Goal: Information Seeking & Learning: Learn about a topic

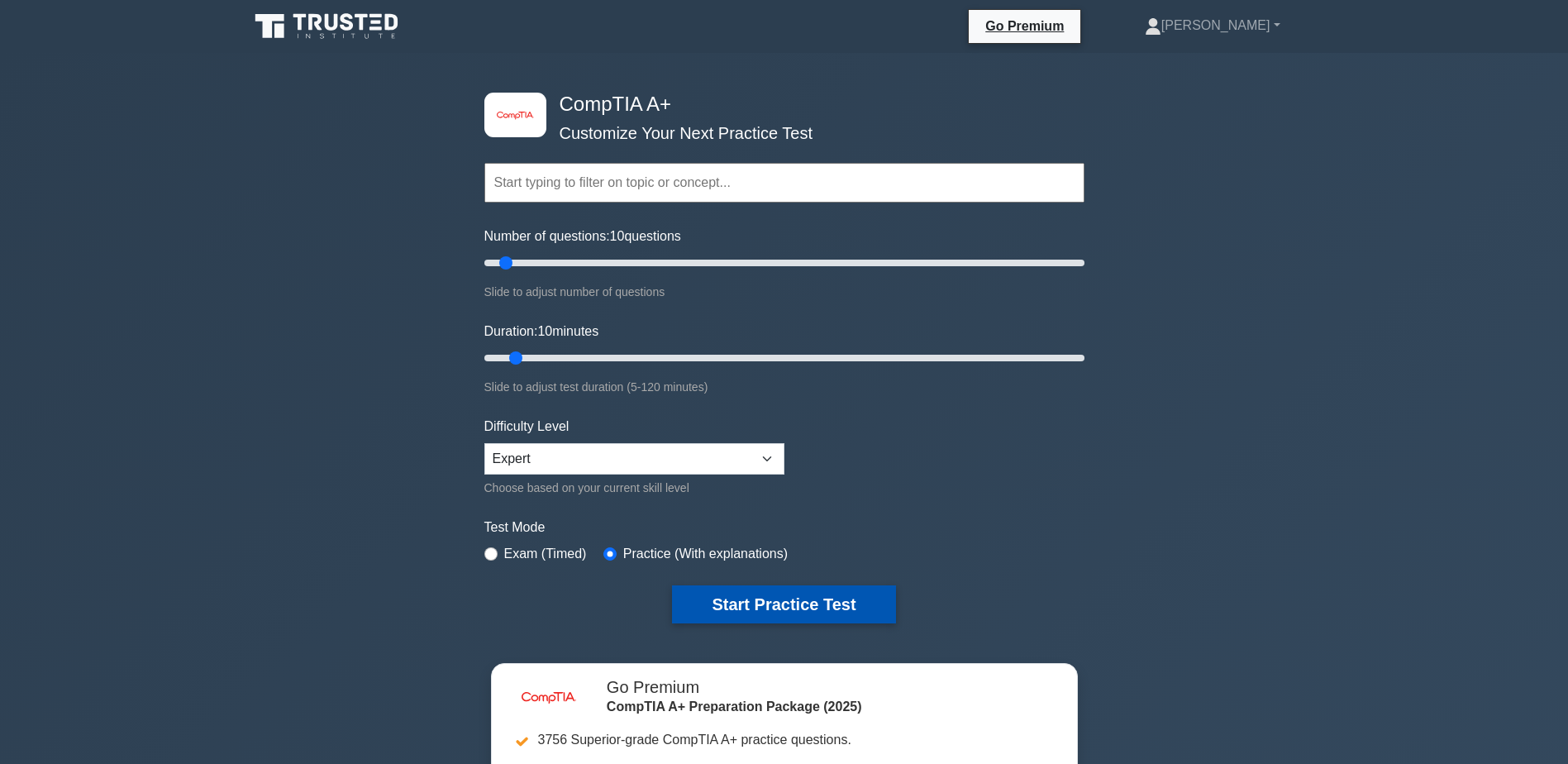
click at [804, 602] on button "Start Practice Test" at bounding box center [783, 603] width 223 height 38
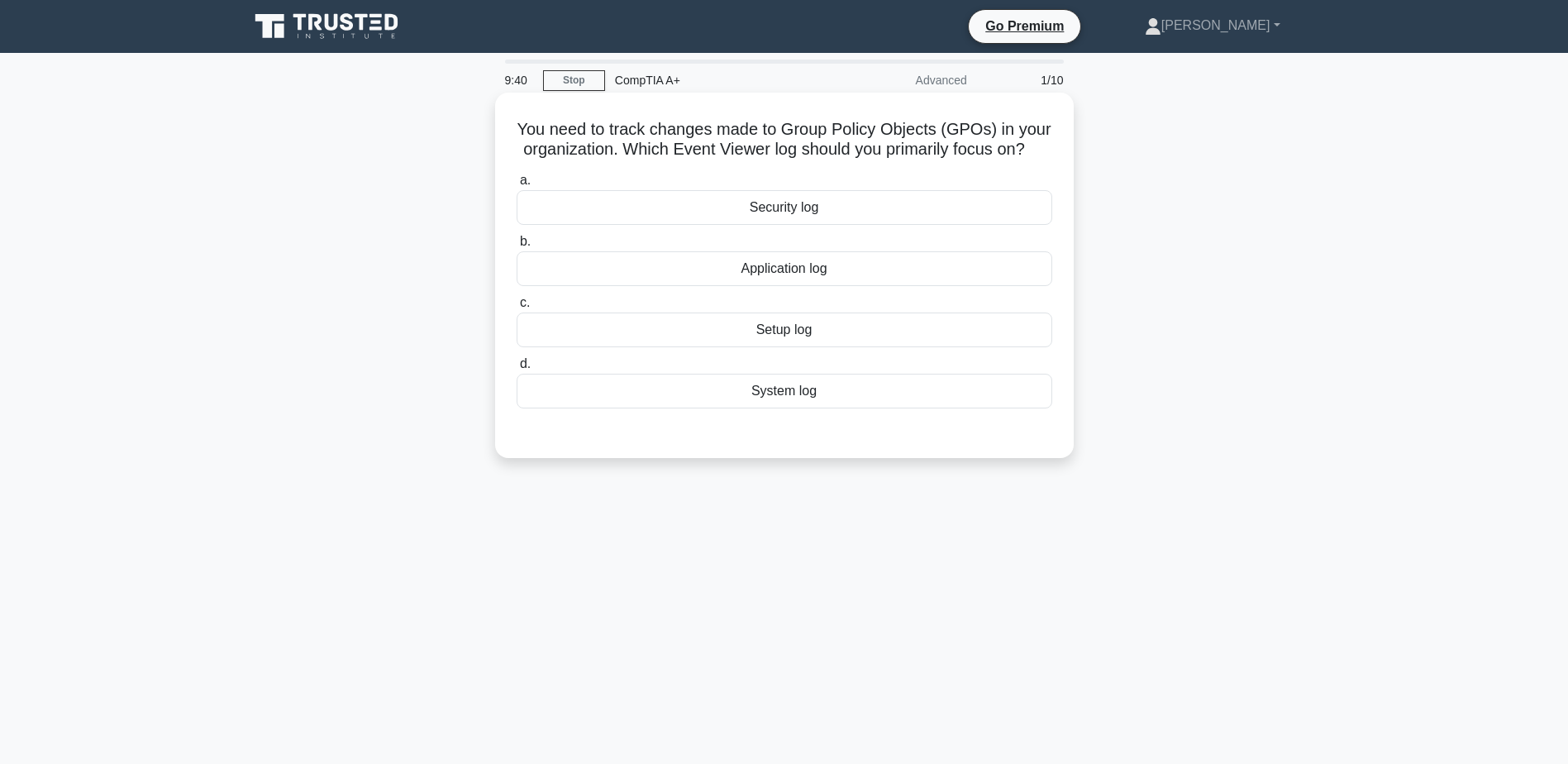
click at [800, 224] on div "Security log" at bounding box center [784, 207] width 536 height 35
click at [516, 186] on input "a. Security log" at bounding box center [516, 180] width 0 height 11
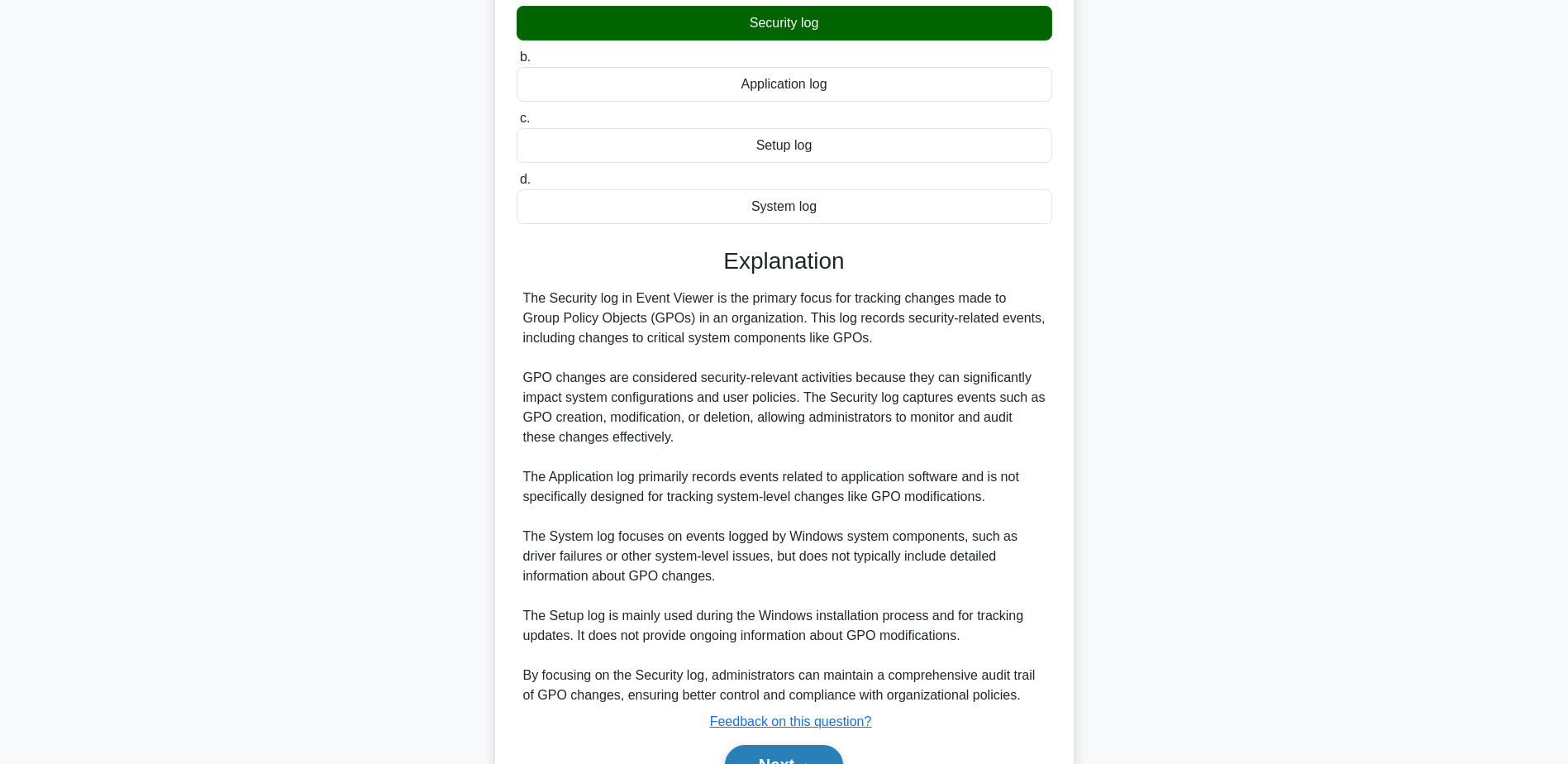
scroll to position [213, 0]
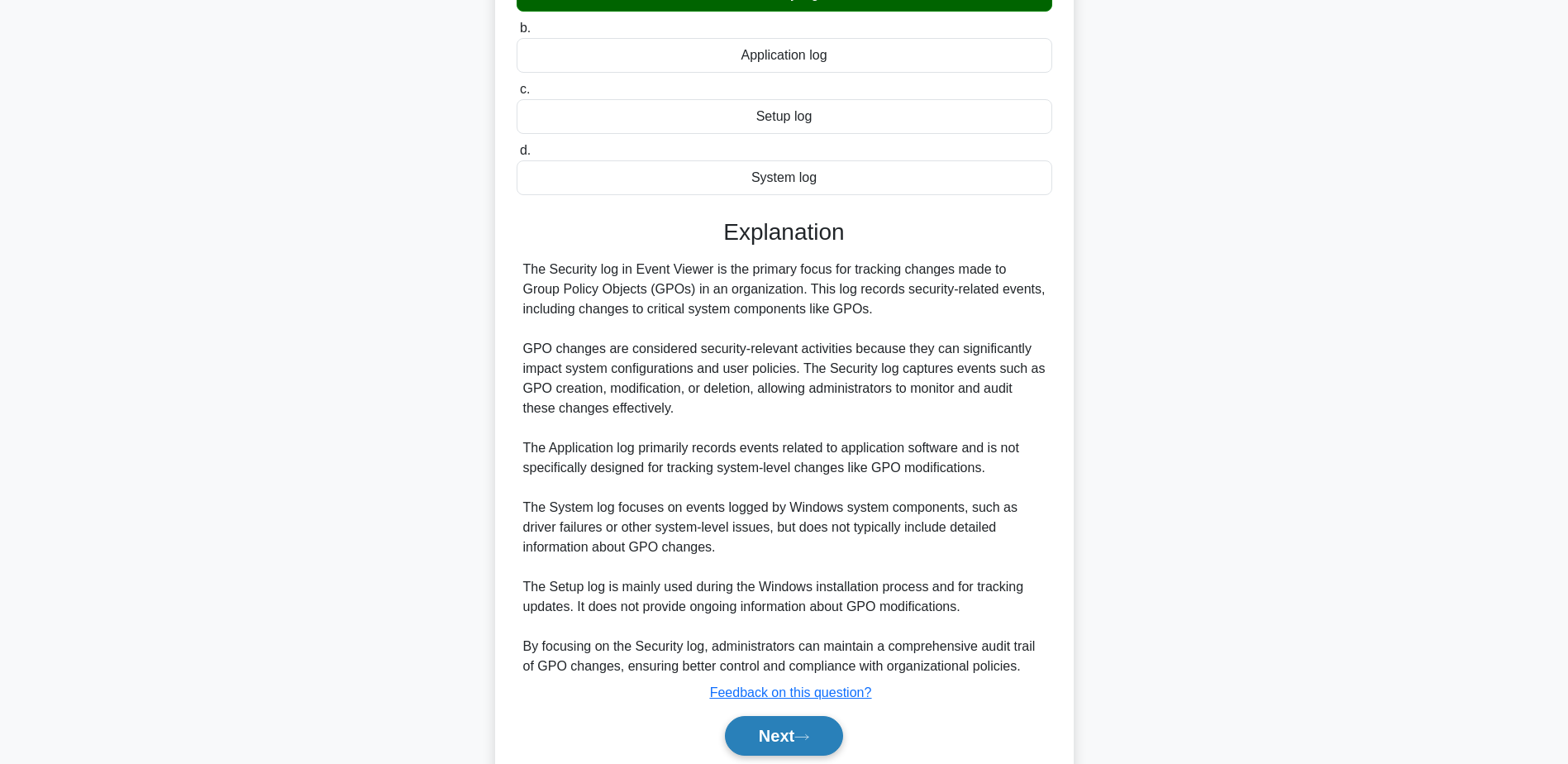
click at [784, 741] on button "Next" at bounding box center [784, 736] width 118 height 40
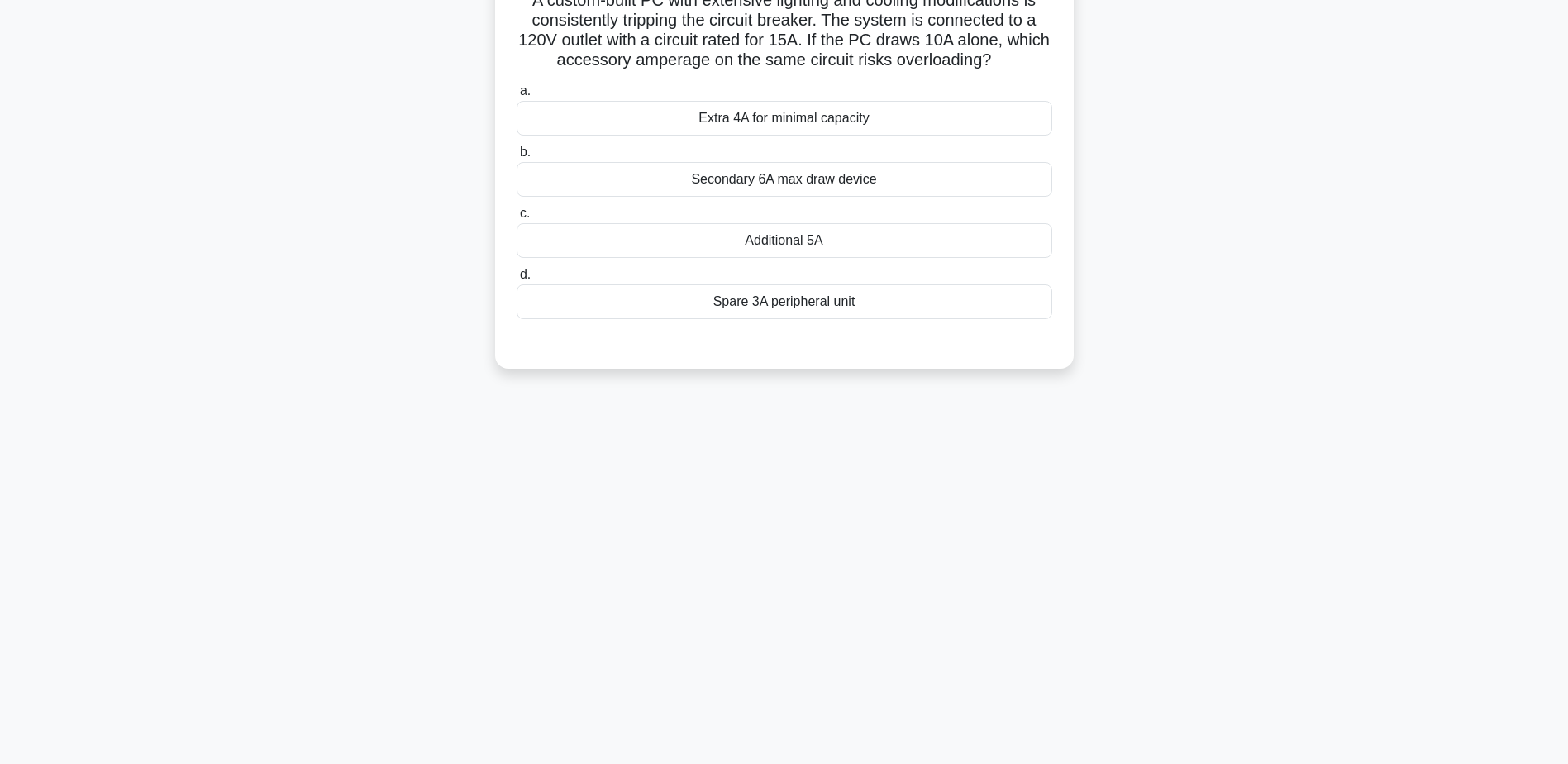
scroll to position [46, 0]
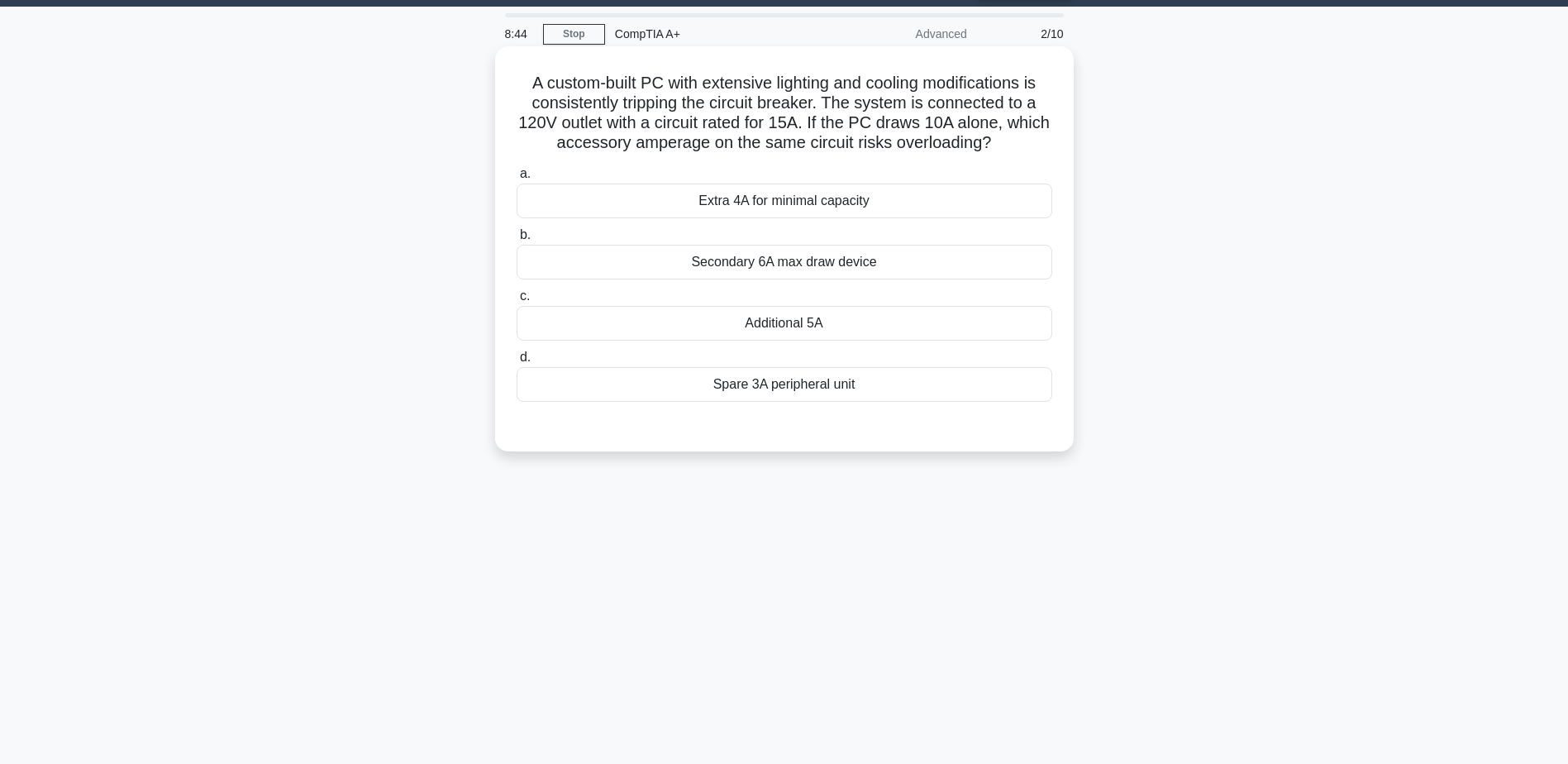
click at [781, 328] on div "Additional 5A" at bounding box center [784, 323] width 536 height 35
click at [516, 302] on input "c. Additional 5A" at bounding box center [516, 296] width 0 height 11
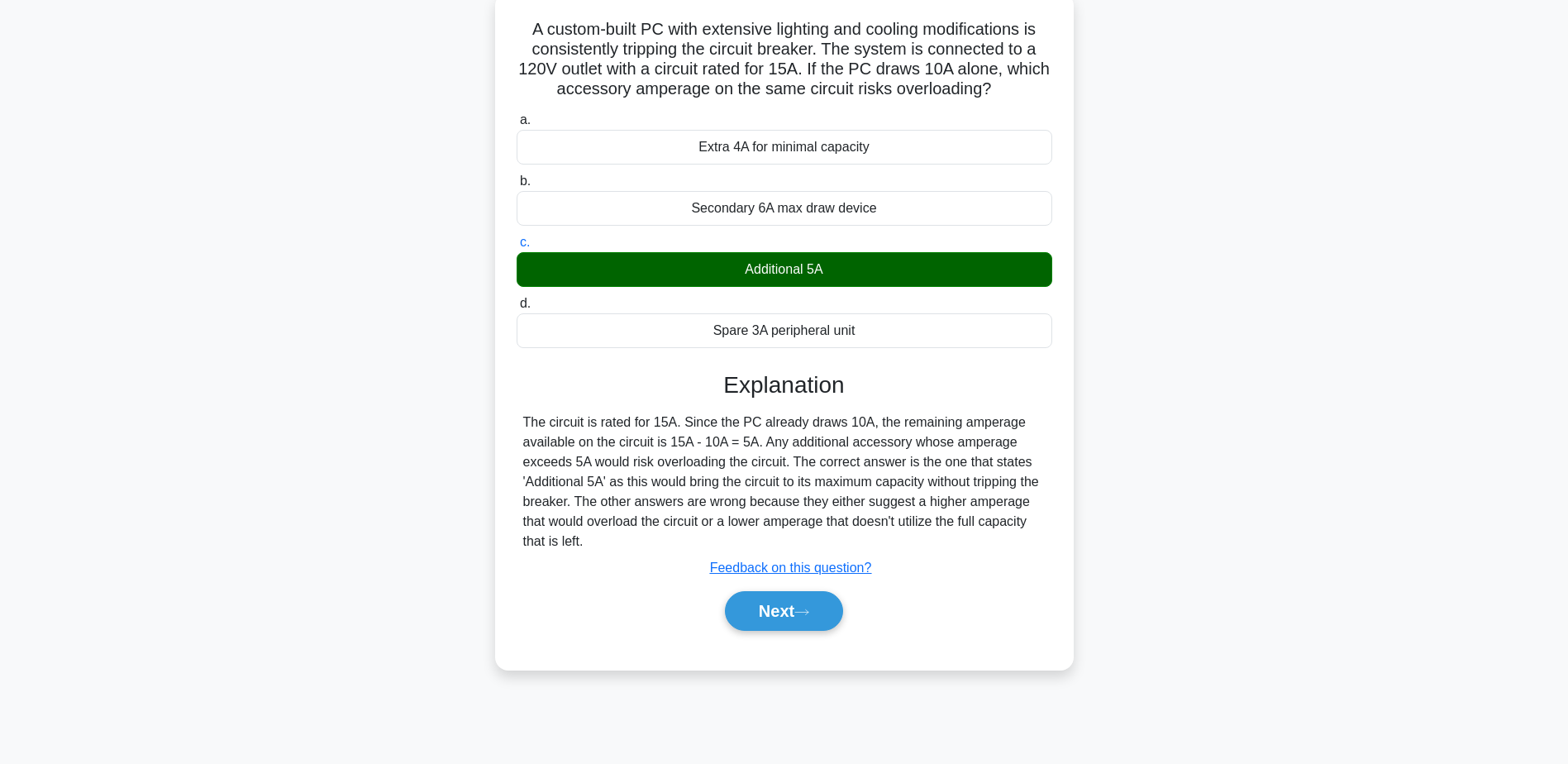
scroll to position [129, 0]
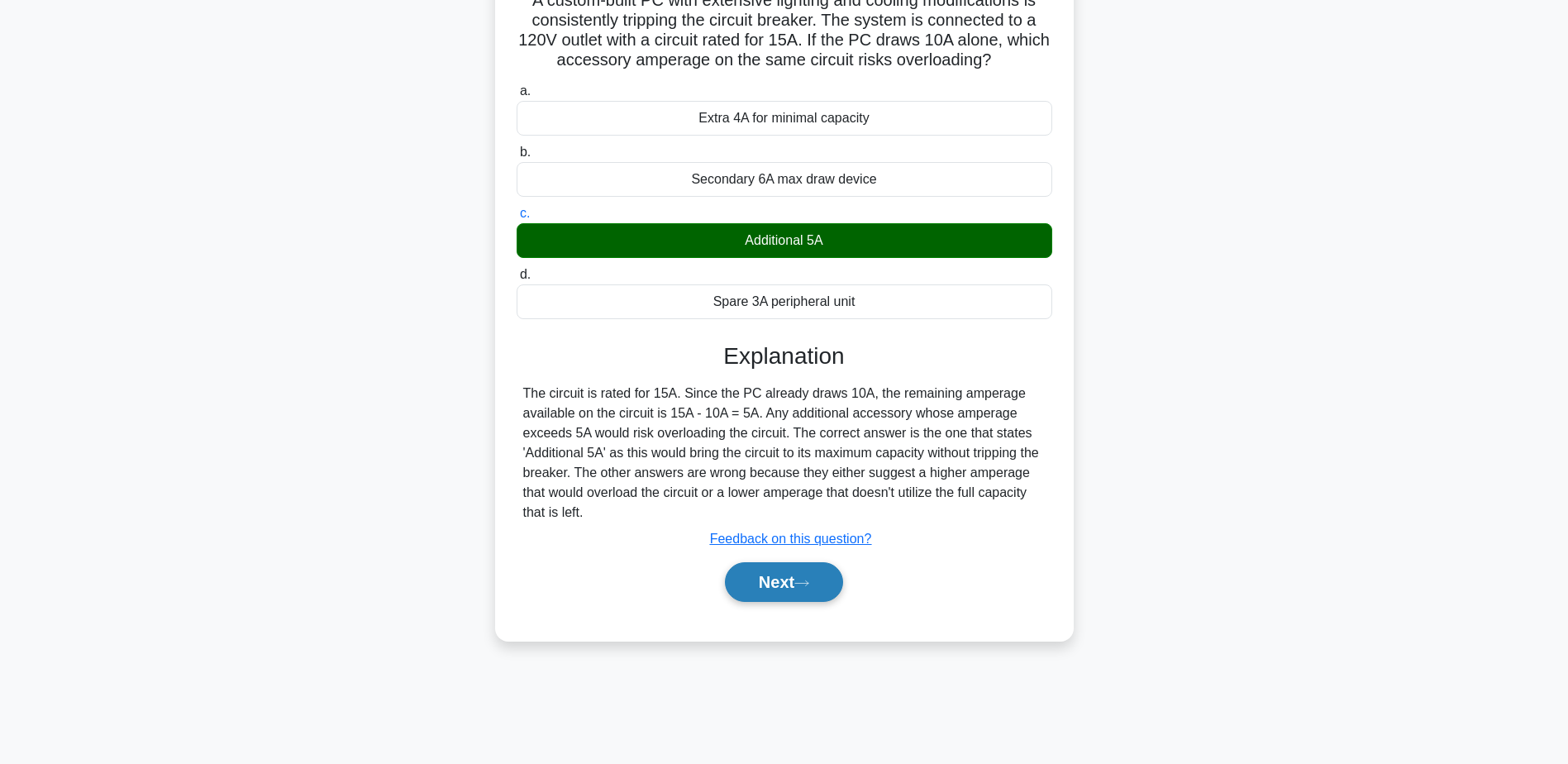
click at [784, 599] on button "Next" at bounding box center [784, 581] width 118 height 40
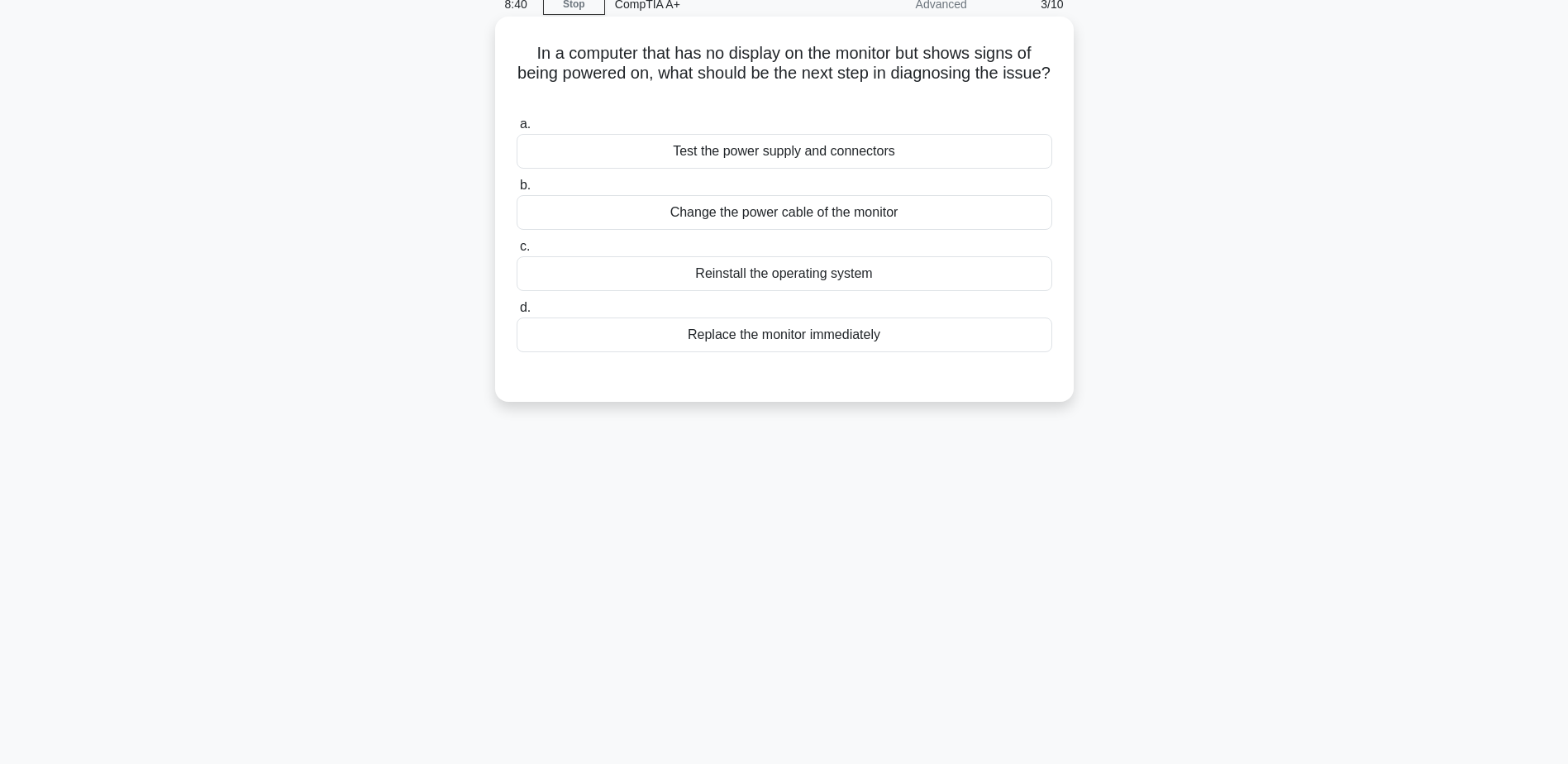
scroll to position [46, 0]
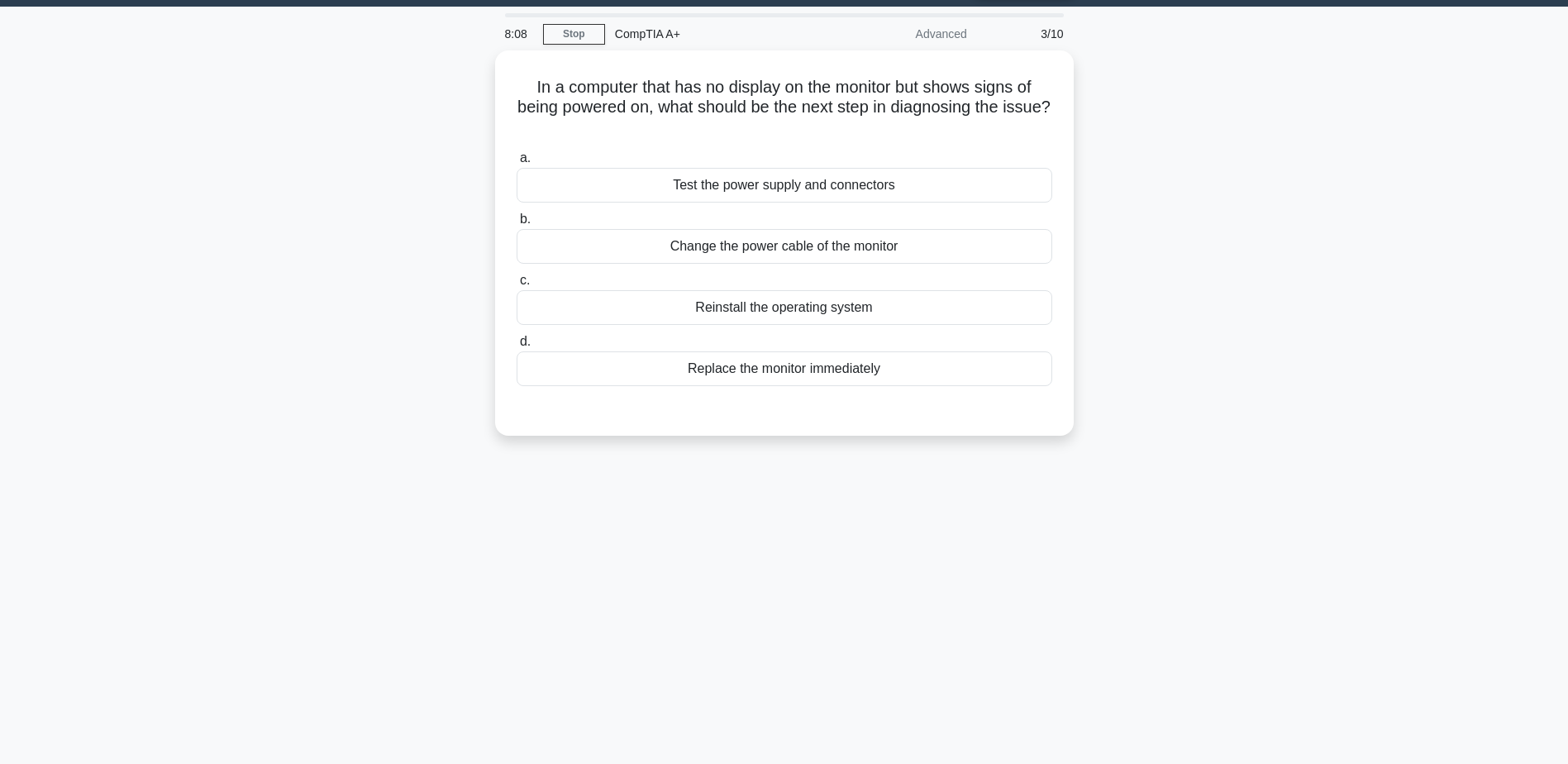
click at [1165, 517] on div "8:08 Stop CompTIA A+ Advanced 3/10 In a computer that has no display on the mon…" at bounding box center [784, 426] width 1091 height 826
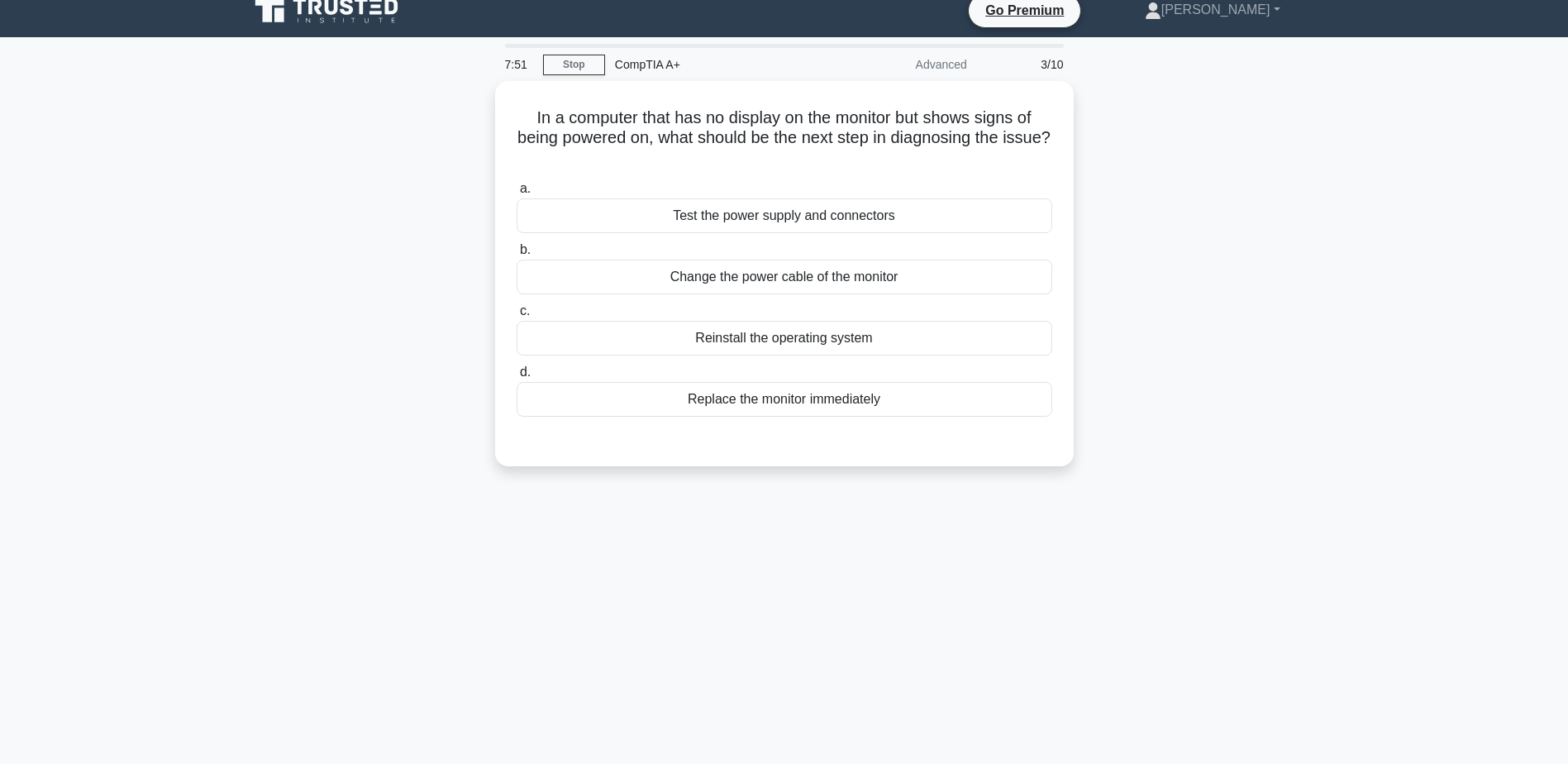
scroll to position [0, 0]
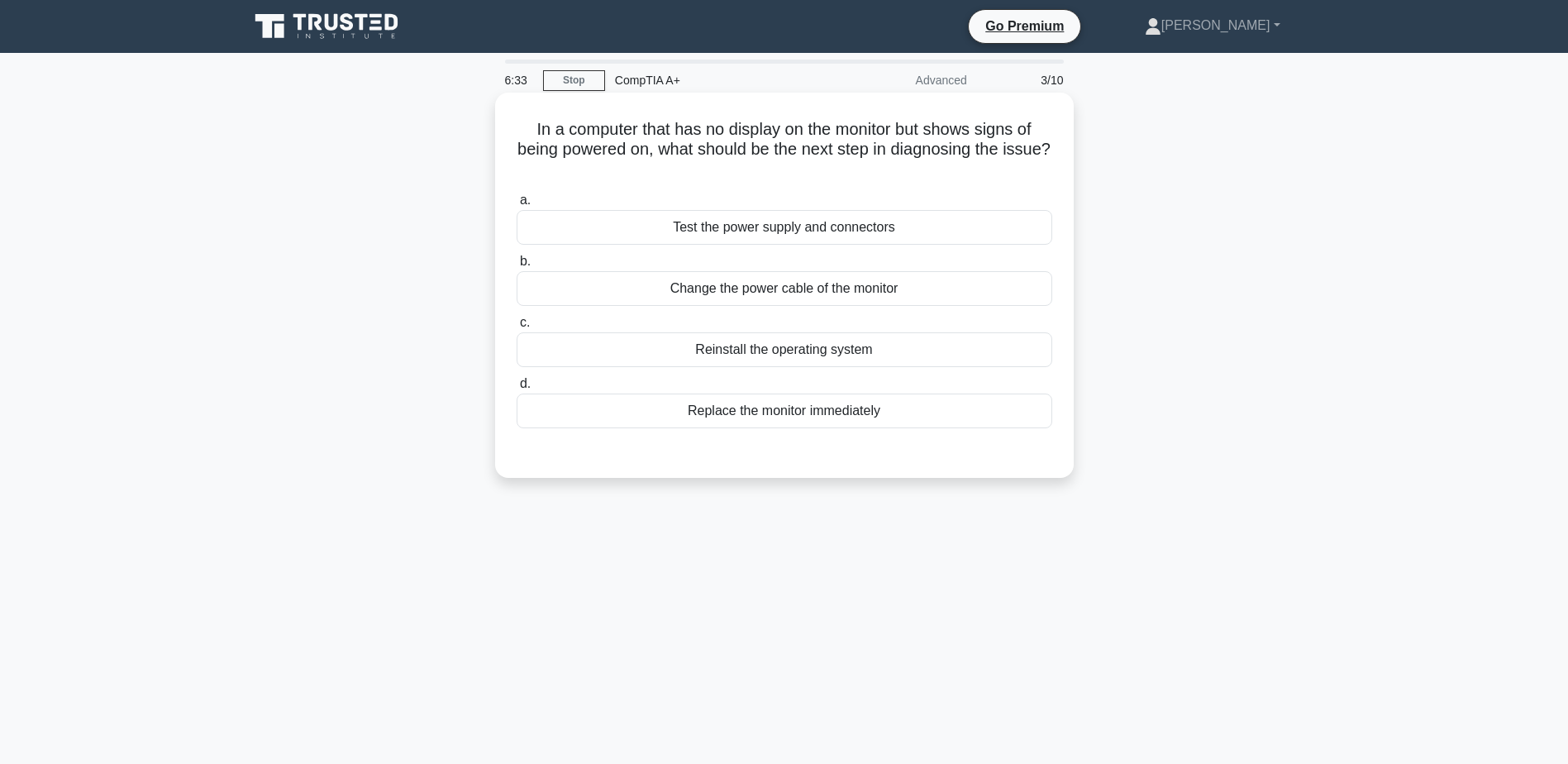
click at [845, 235] on div "Test the power supply and connectors" at bounding box center [784, 227] width 536 height 35
click at [516, 206] on input "a. Test the power supply and connectors" at bounding box center [516, 201] width 0 height 11
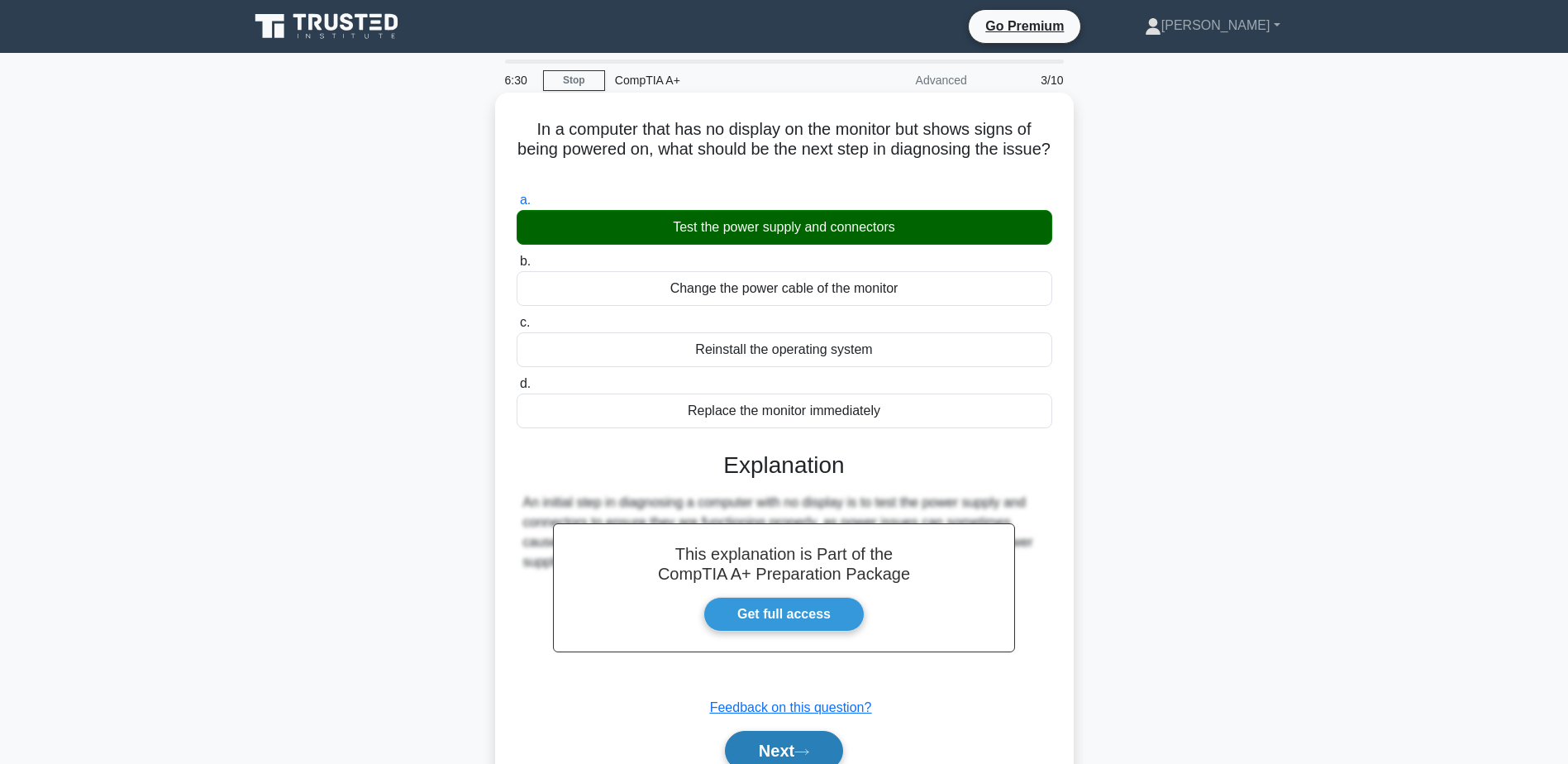
click at [795, 744] on button "Next" at bounding box center [784, 750] width 118 height 40
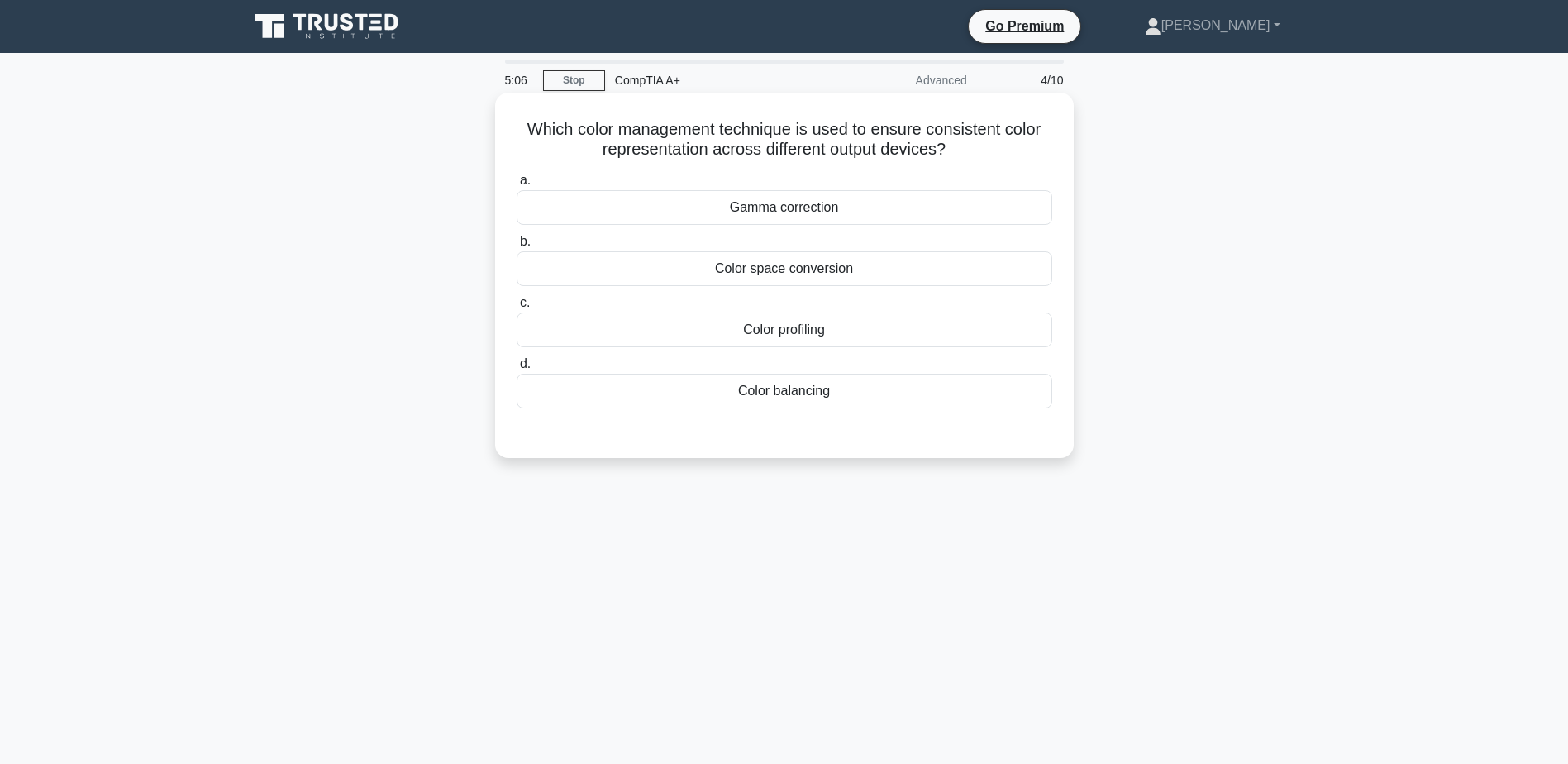
click at [791, 341] on div "Color profiling" at bounding box center [784, 329] width 536 height 35
click at [516, 308] on input "c. Color profiling" at bounding box center [516, 303] width 0 height 11
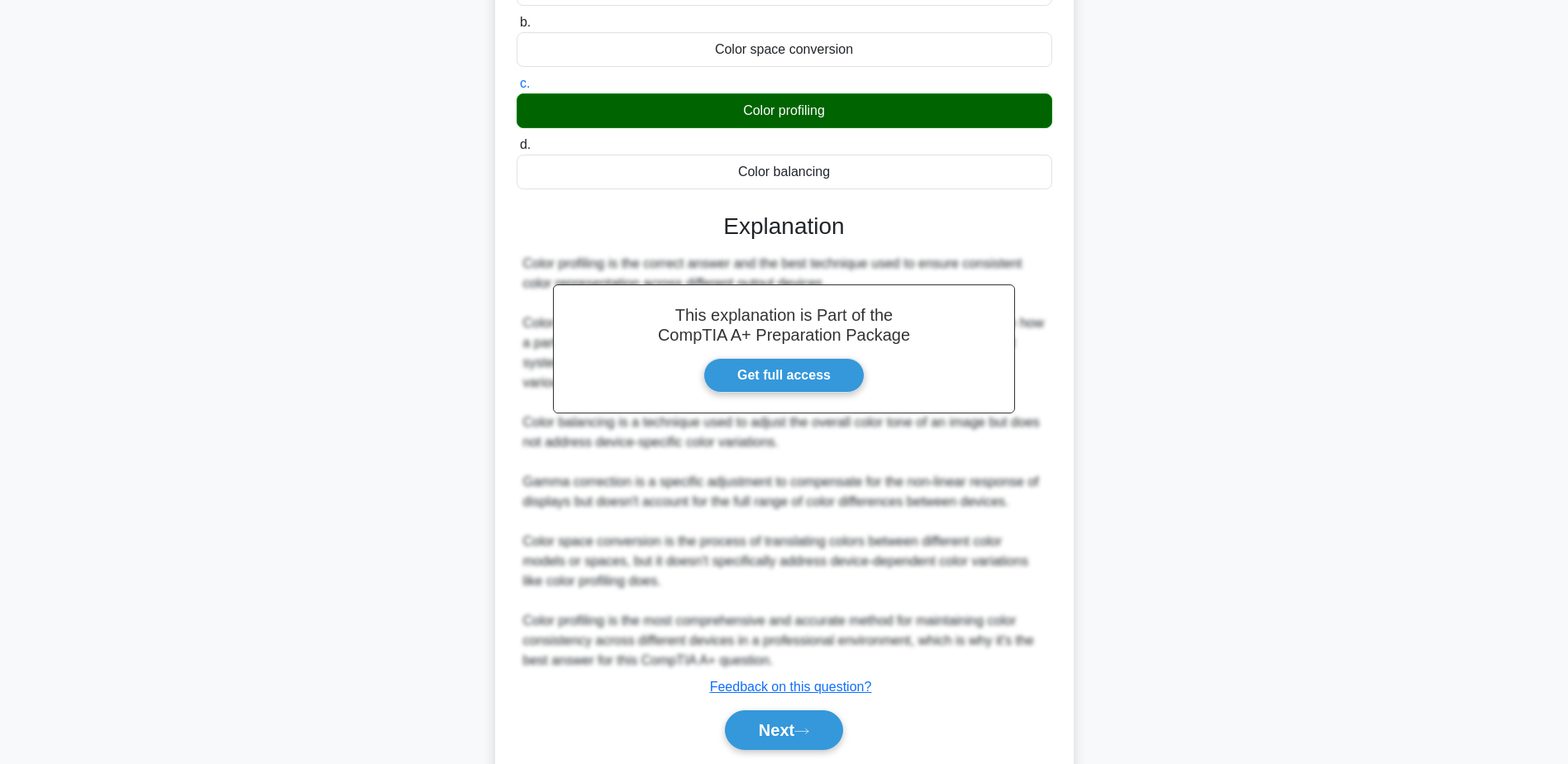
scroll to position [248, 0]
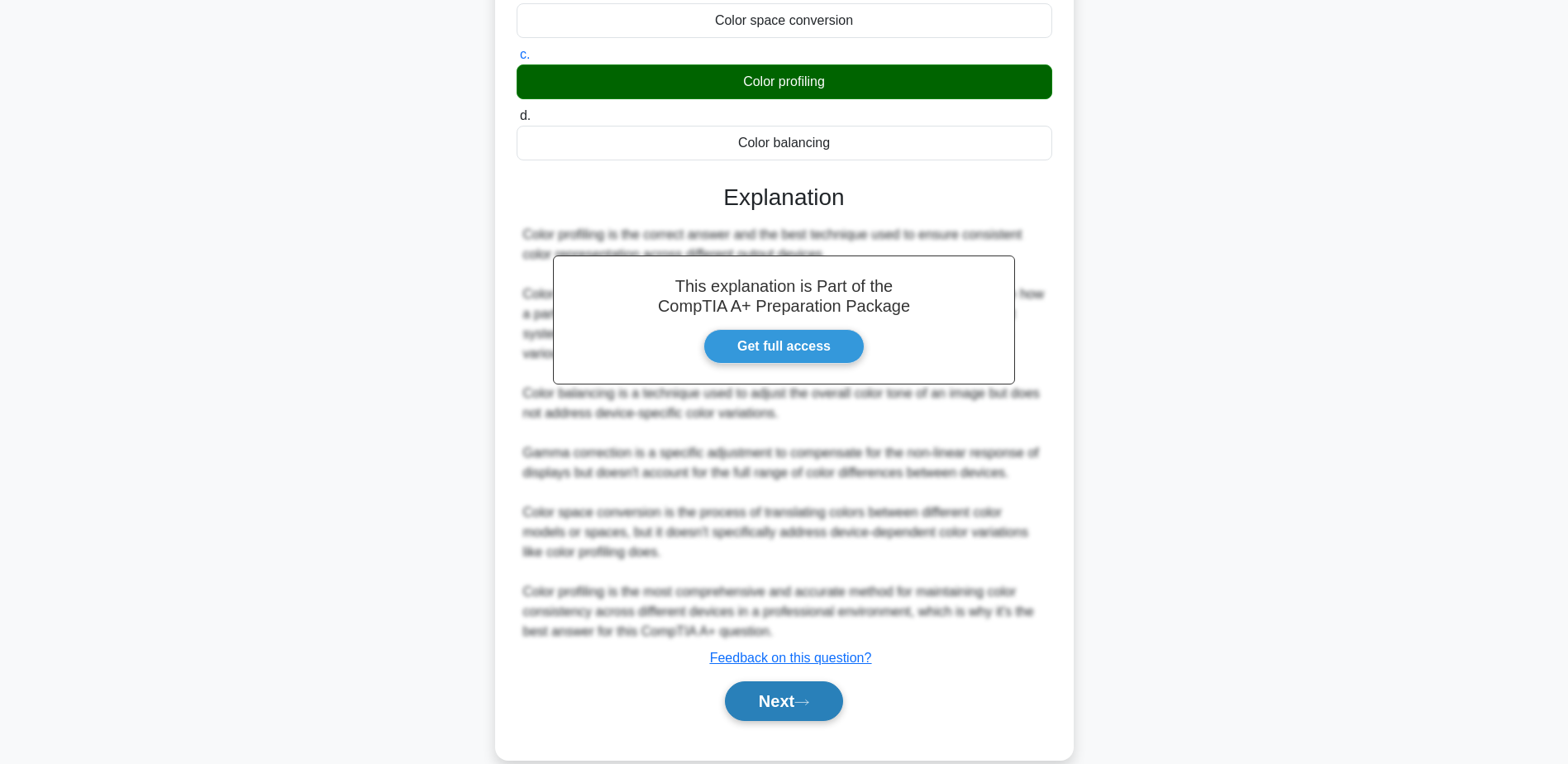
click at [789, 702] on button "Next" at bounding box center [784, 700] width 118 height 40
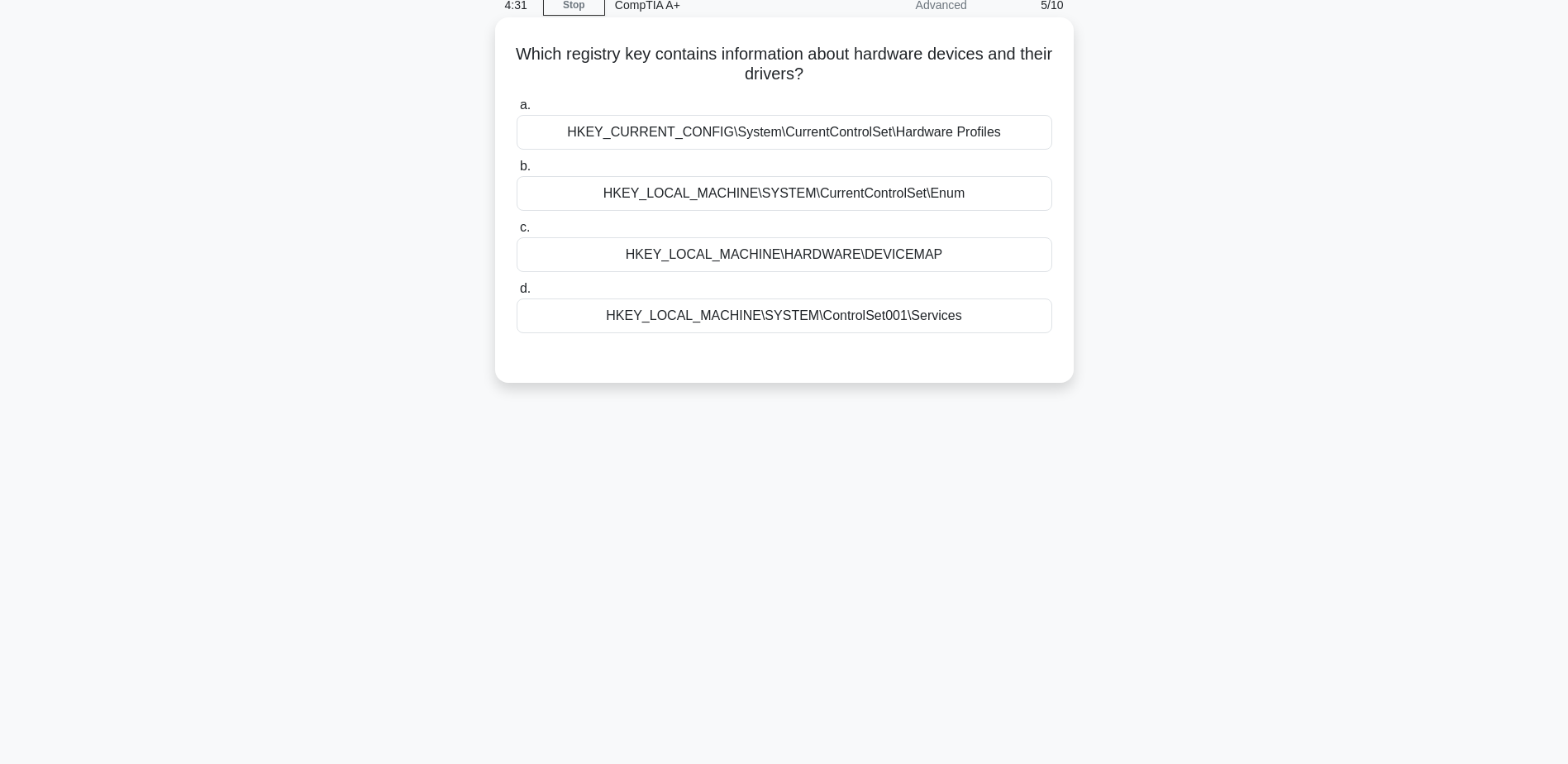
scroll to position [0, 0]
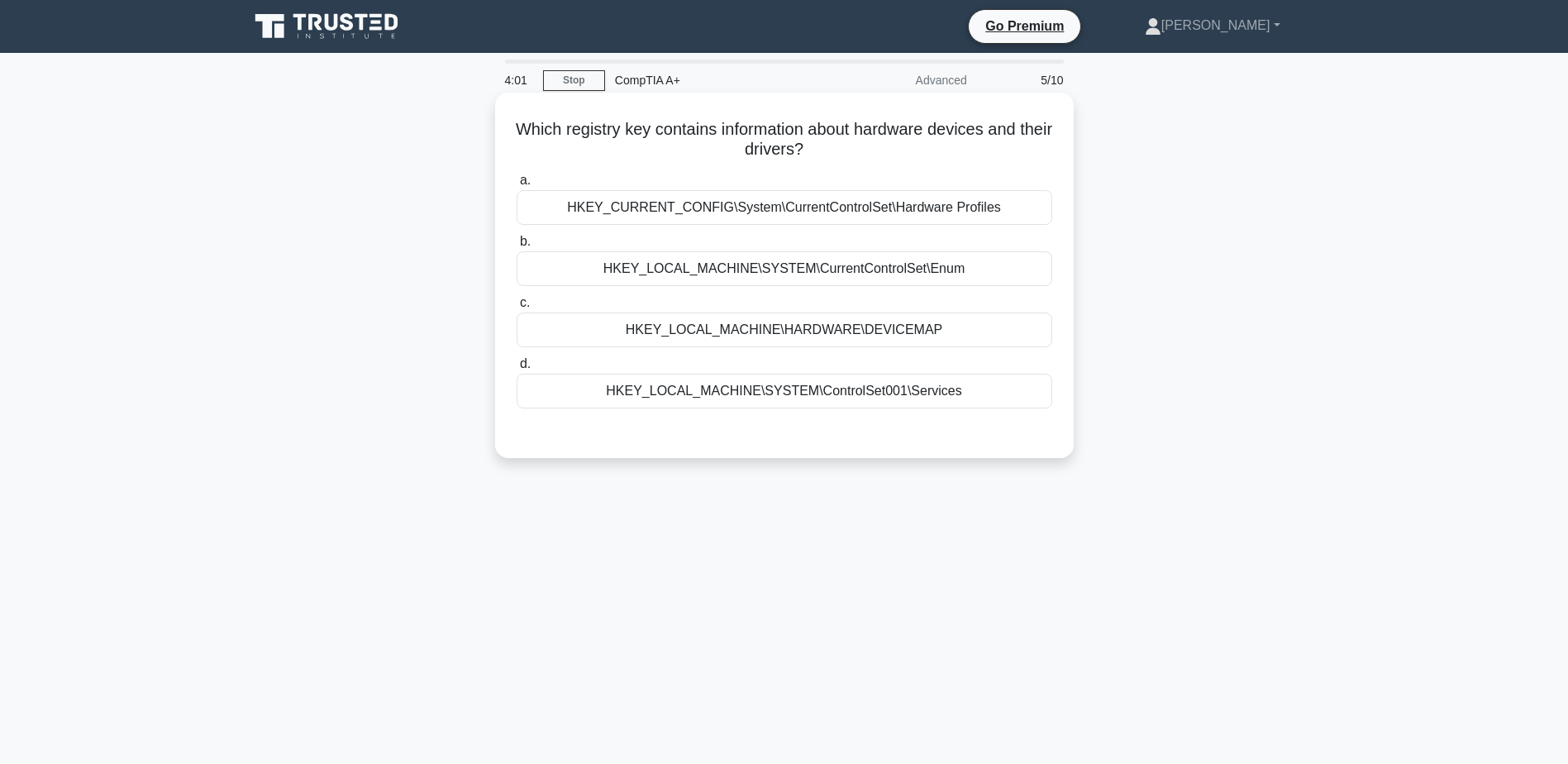
click at [754, 335] on div "HKEY_LOCAL_MACHINE\HARDWARE\DEVICEMAP" at bounding box center [784, 329] width 536 height 35
click at [516, 308] on input "c. HKEY_LOCAL_MACHINE\HARDWARE\DEVICEMAP" at bounding box center [516, 303] width 0 height 11
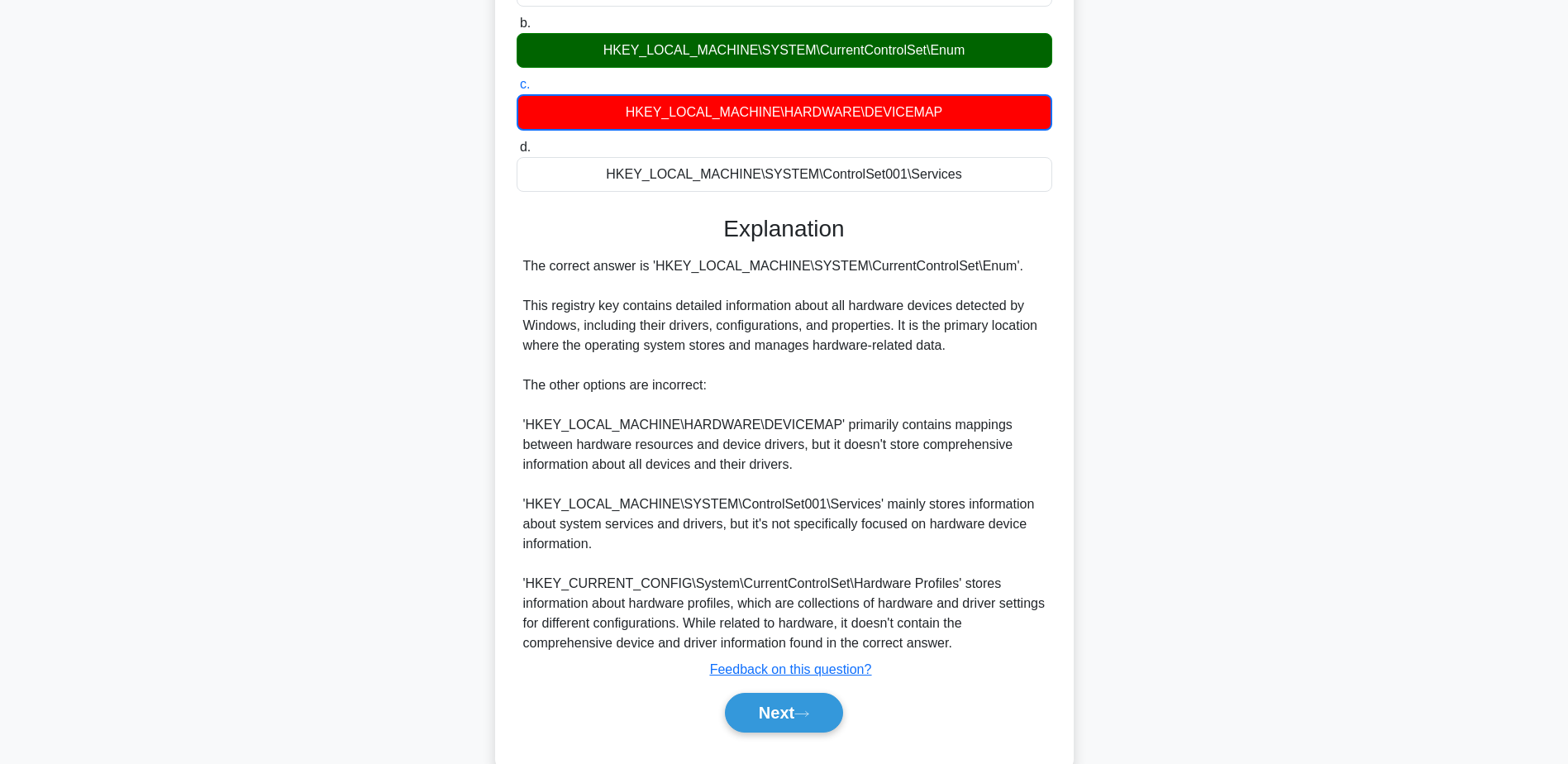
scroll to position [248, 0]
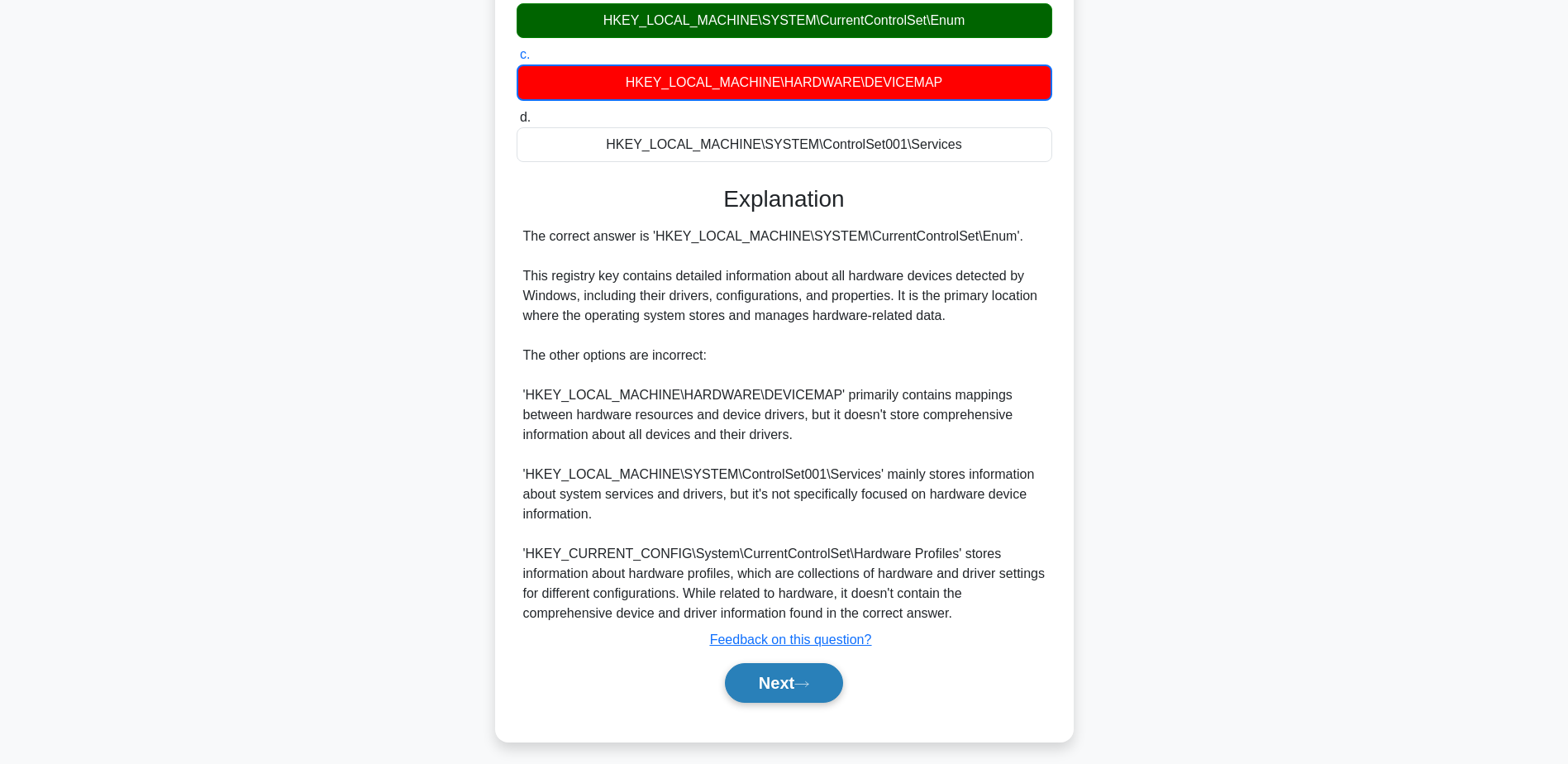
click at [792, 694] on button "Next" at bounding box center [784, 682] width 118 height 40
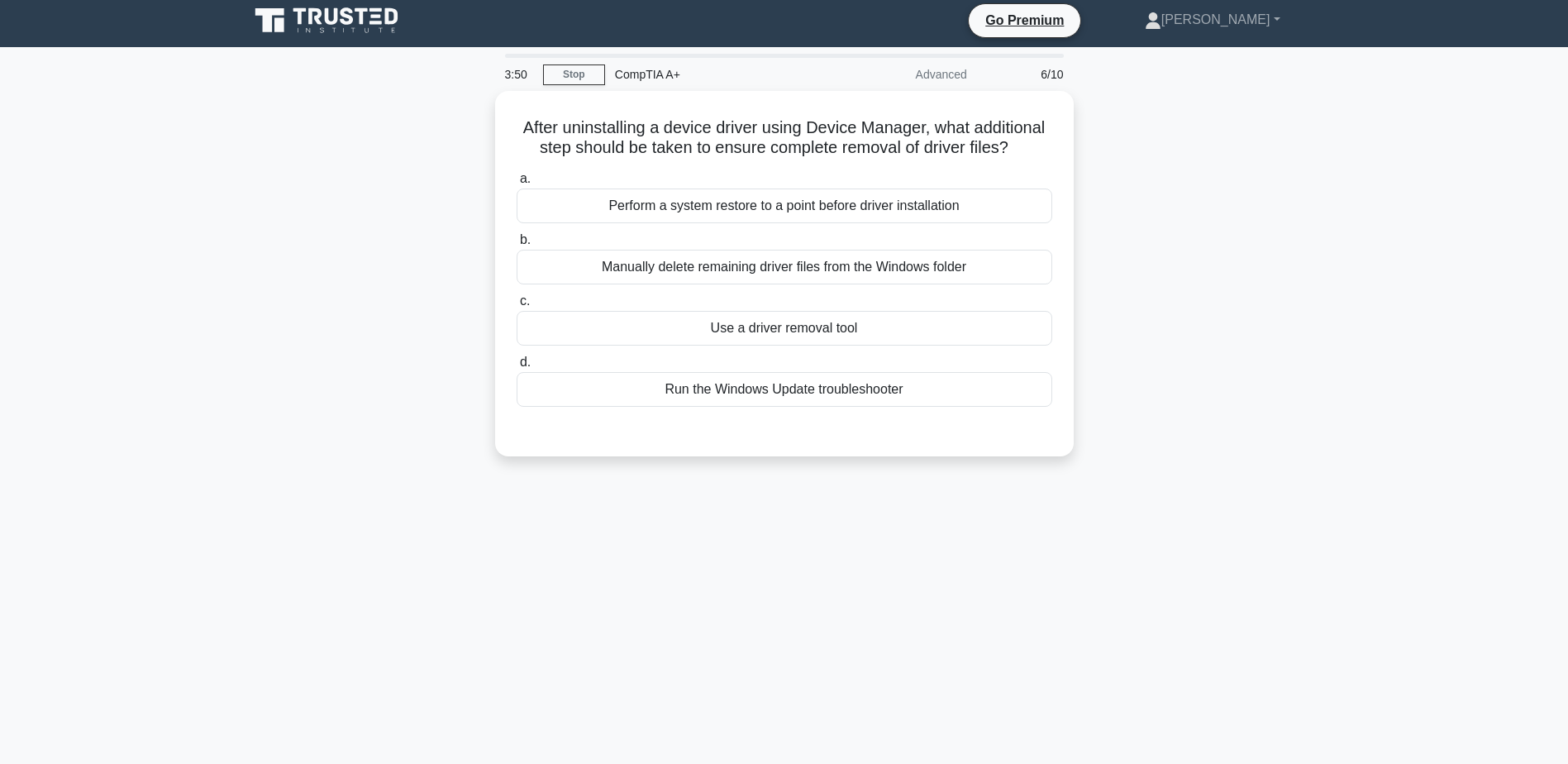
scroll to position [0, 0]
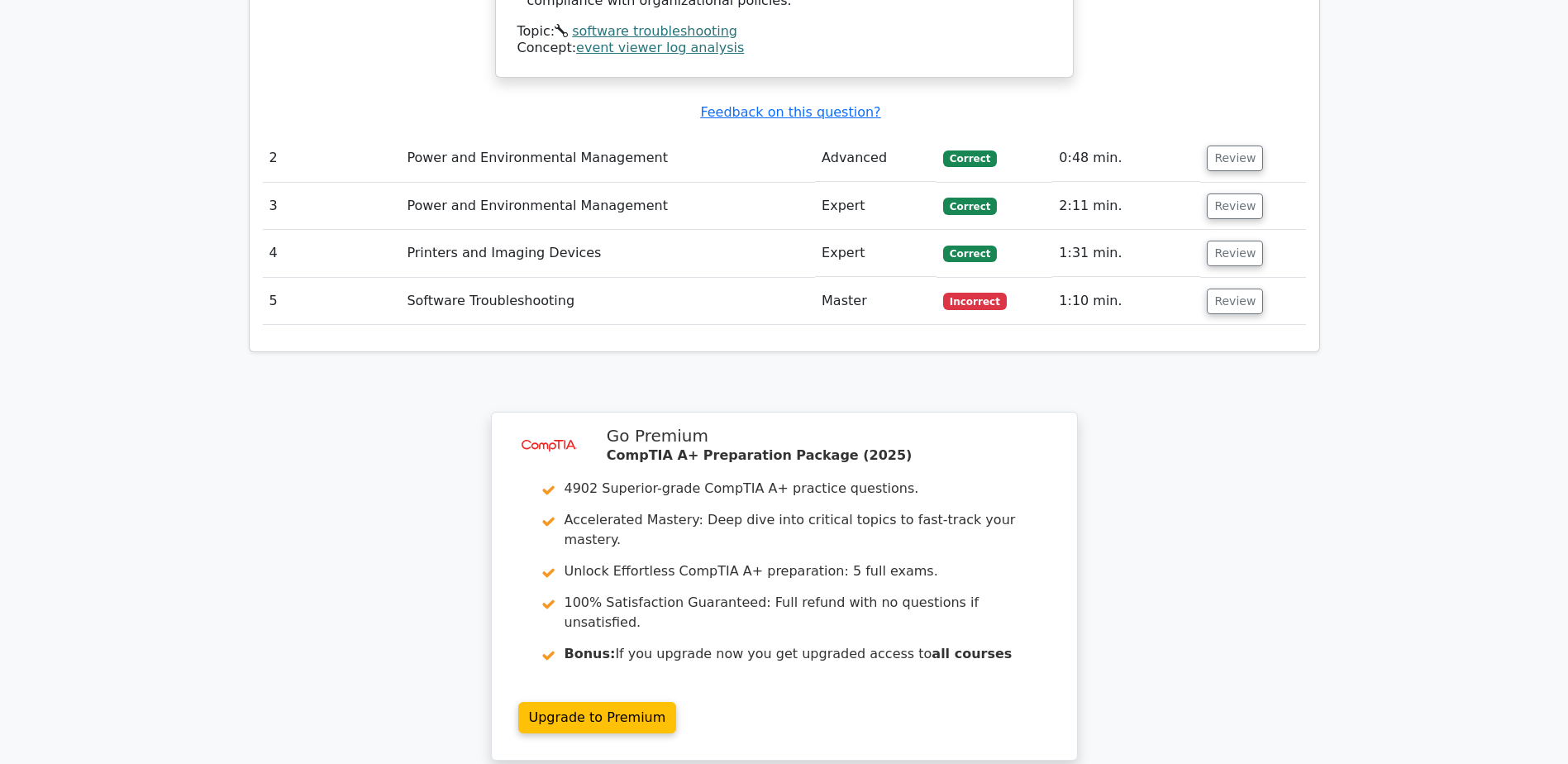
scroll to position [2066, 0]
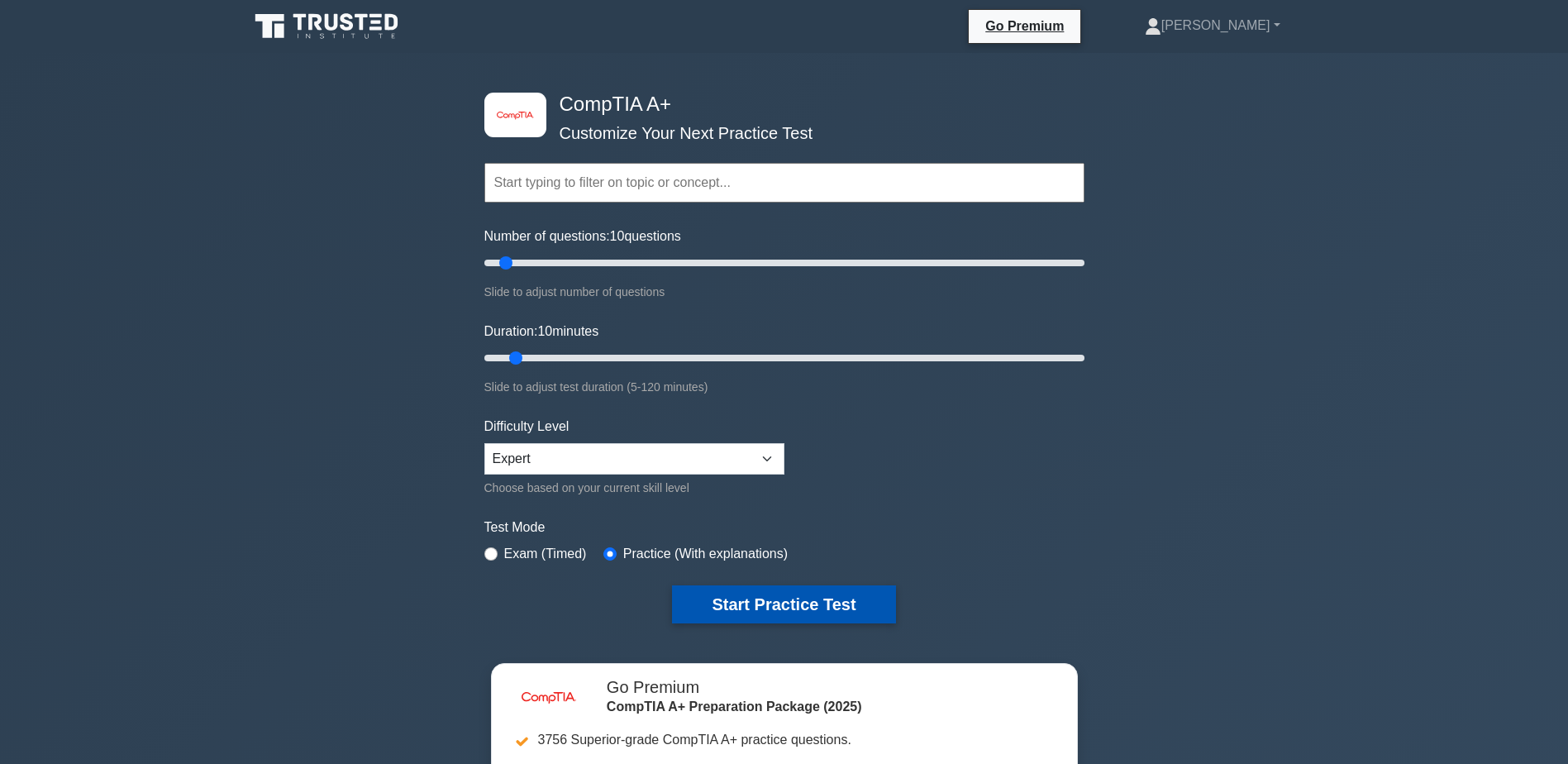
click at [802, 590] on button "Start Practice Test" at bounding box center [783, 603] width 223 height 38
click at [739, 594] on button "Start Practice Test" at bounding box center [783, 603] width 223 height 38
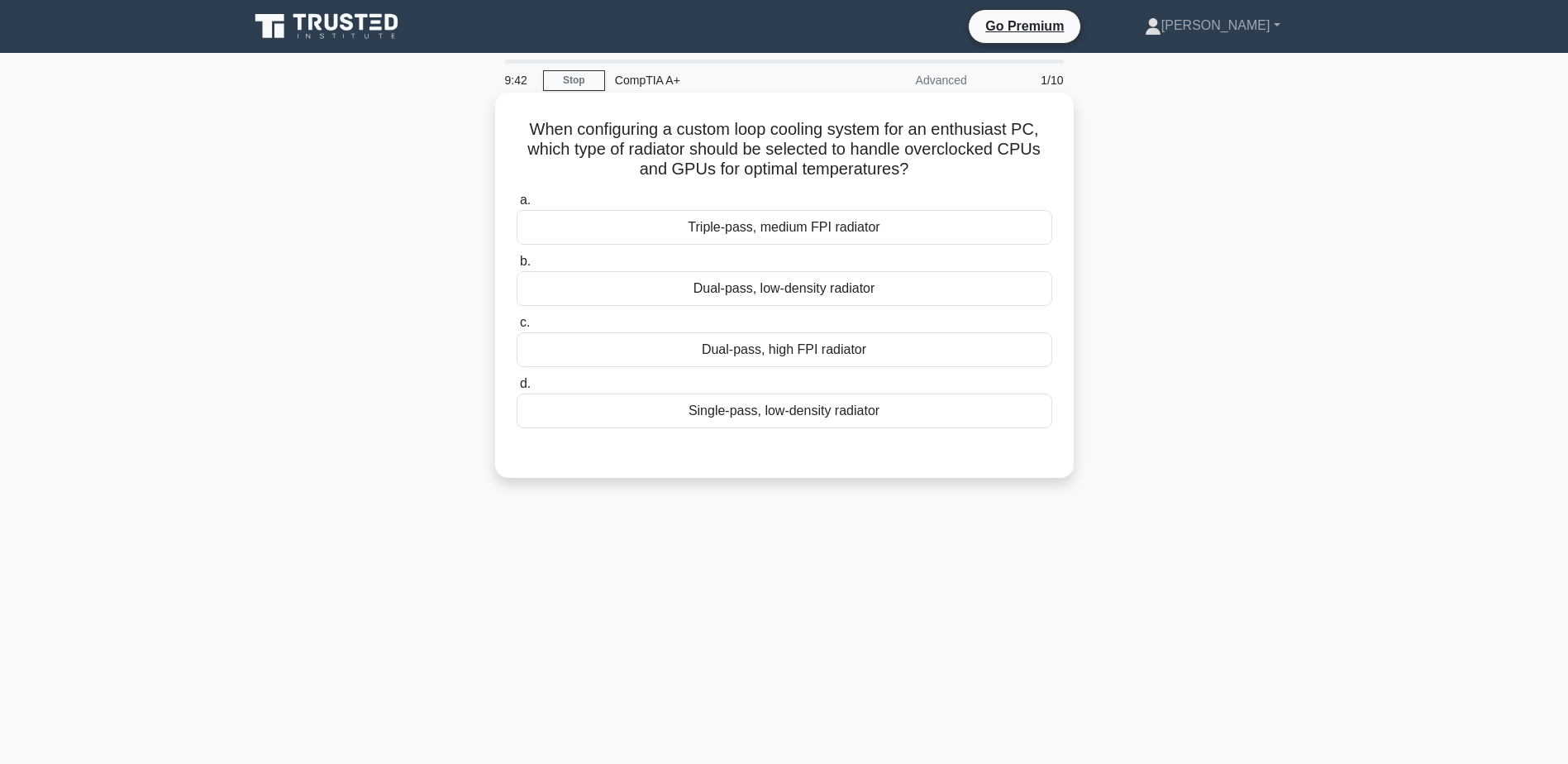
click at [758, 225] on div "Triple-pass, medium FPI radiator" at bounding box center [784, 227] width 536 height 35
click at [516, 206] on input "a. Triple-pass, medium FPI radiator" at bounding box center [516, 201] width 0 height 11
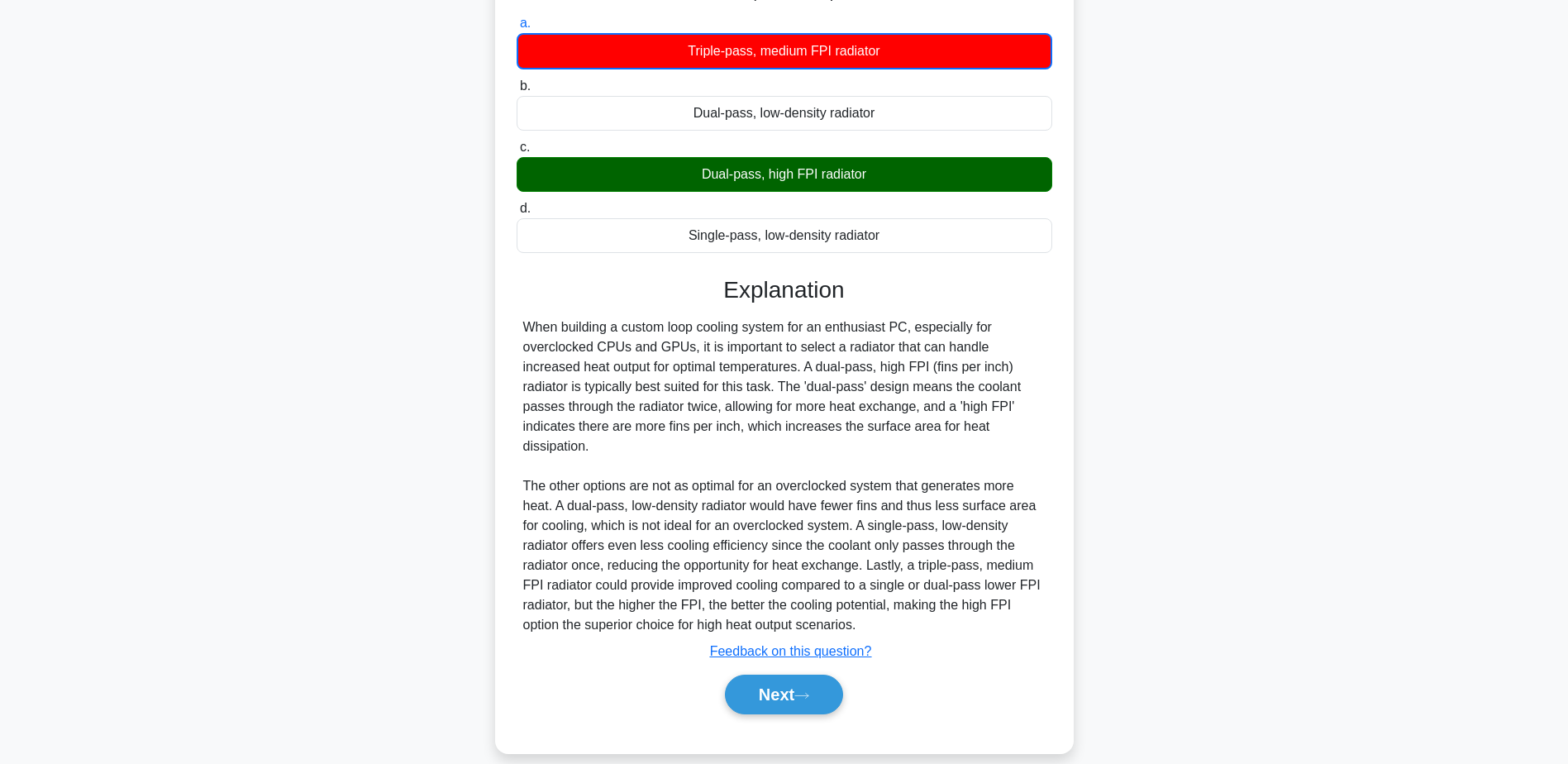
scroll to position [178, 0]
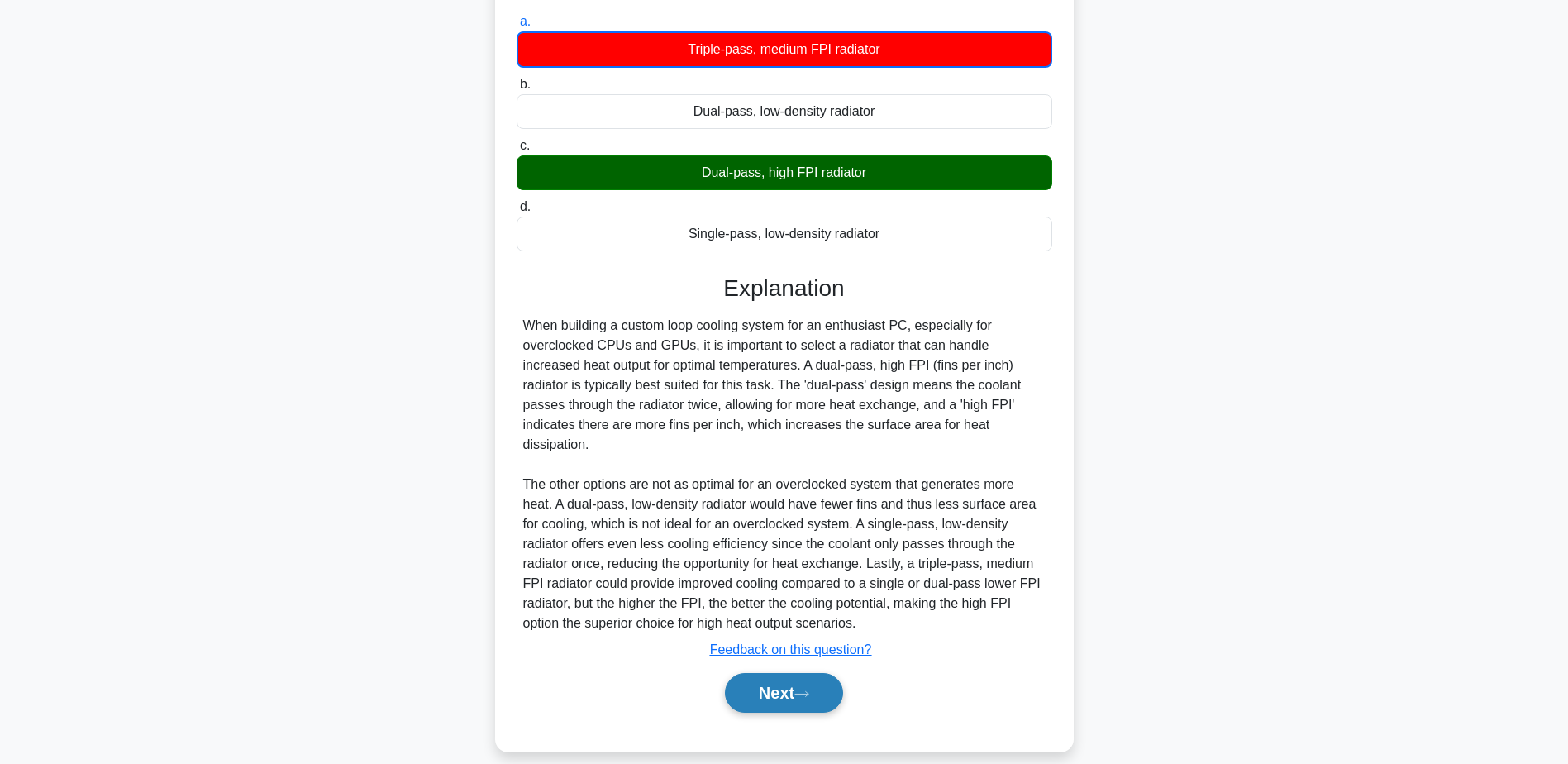
click at [809, 689] on icon at bounding box center [801, 694] width 15 height 9
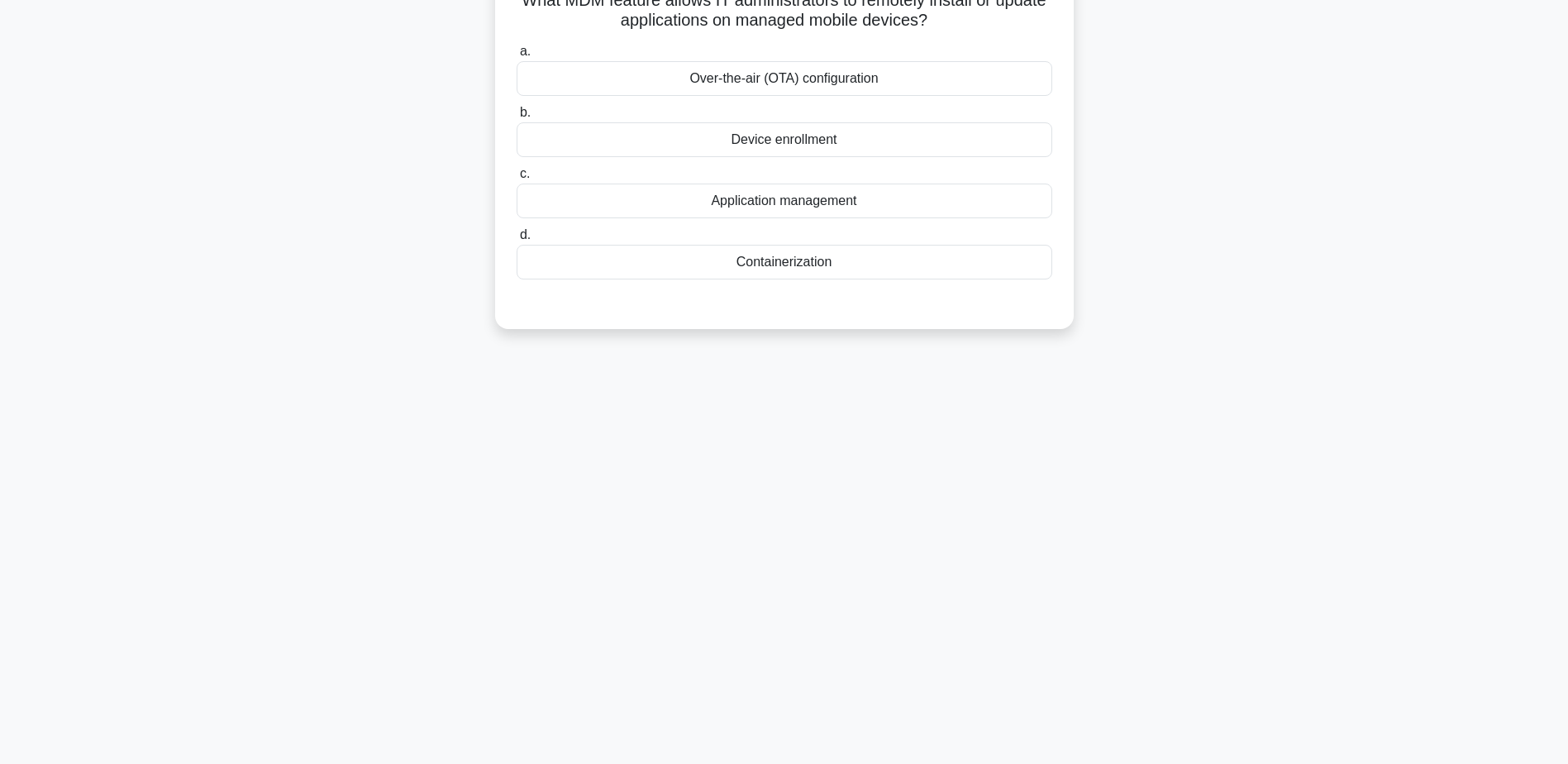
scroll to position [46, 0]
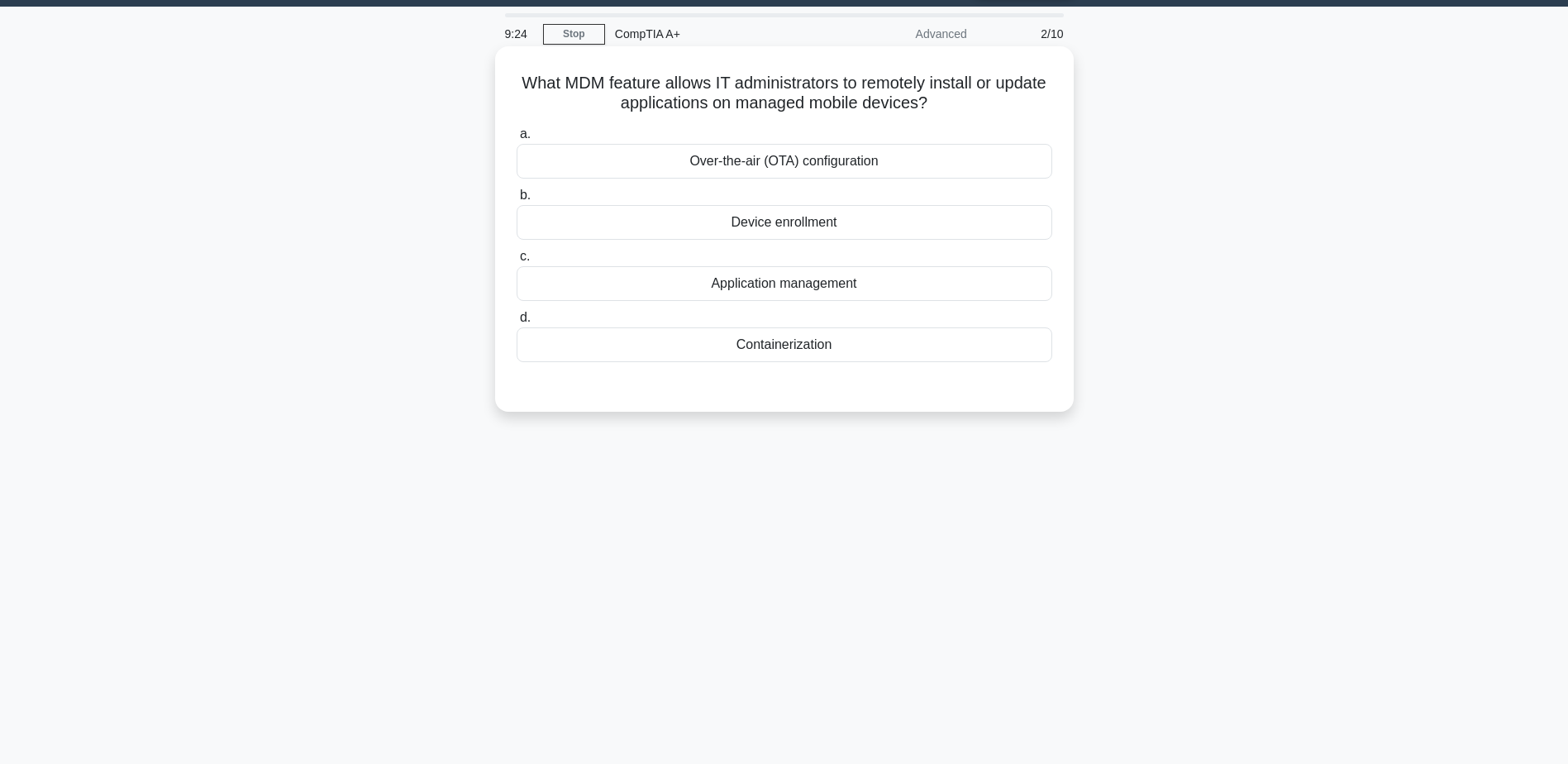
click at [786, 281] on div "Application management" at bounding box center [784, 283] width 536 height 35
click at [516, 262] on input "c. Application management" at bounding box center [516, 256] width 0 height 11
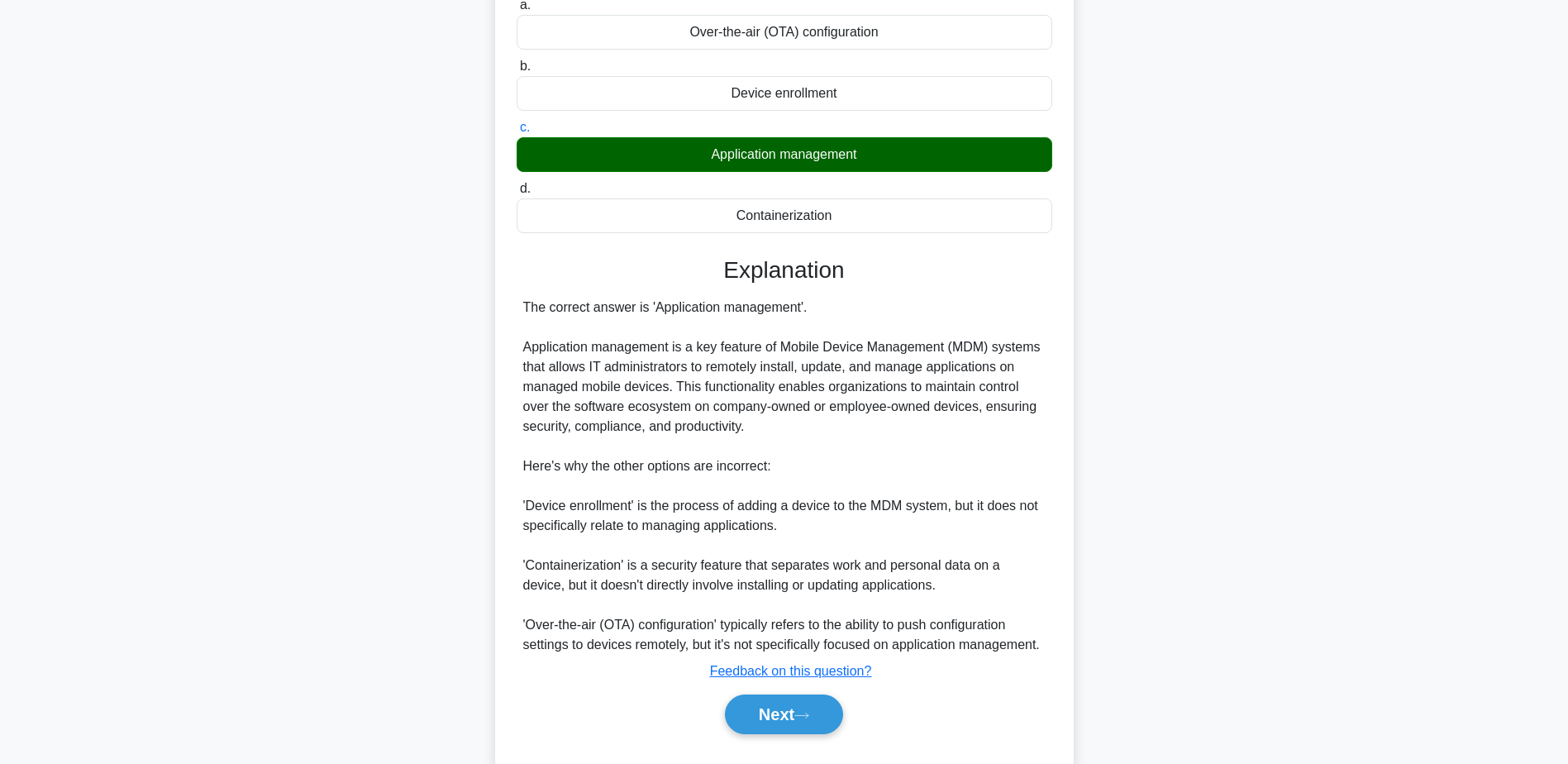
scroll to position [217, 0]
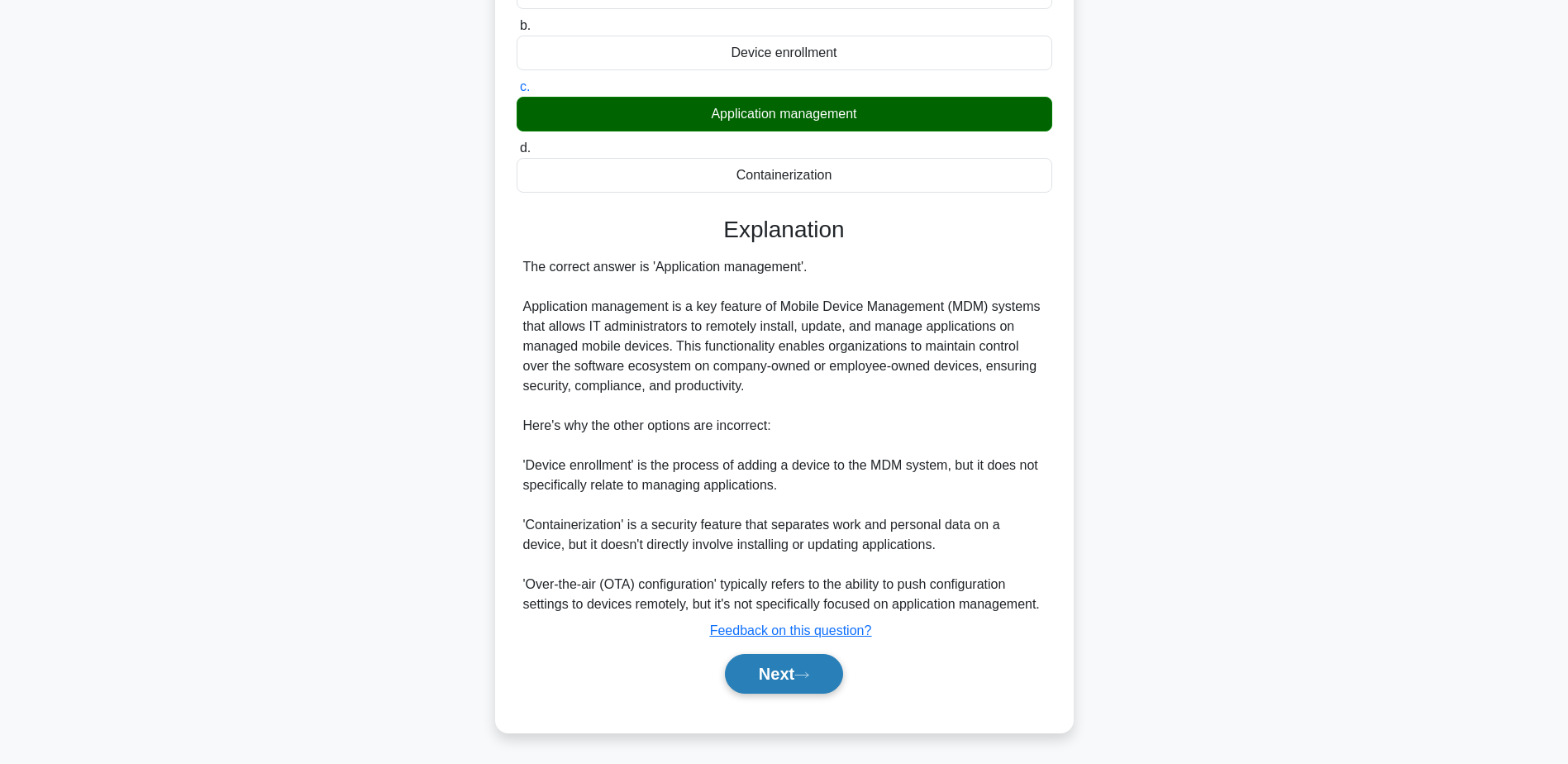
click at [784, 666] on button "Next" at bounding box center [784, 673] width 118 height 40
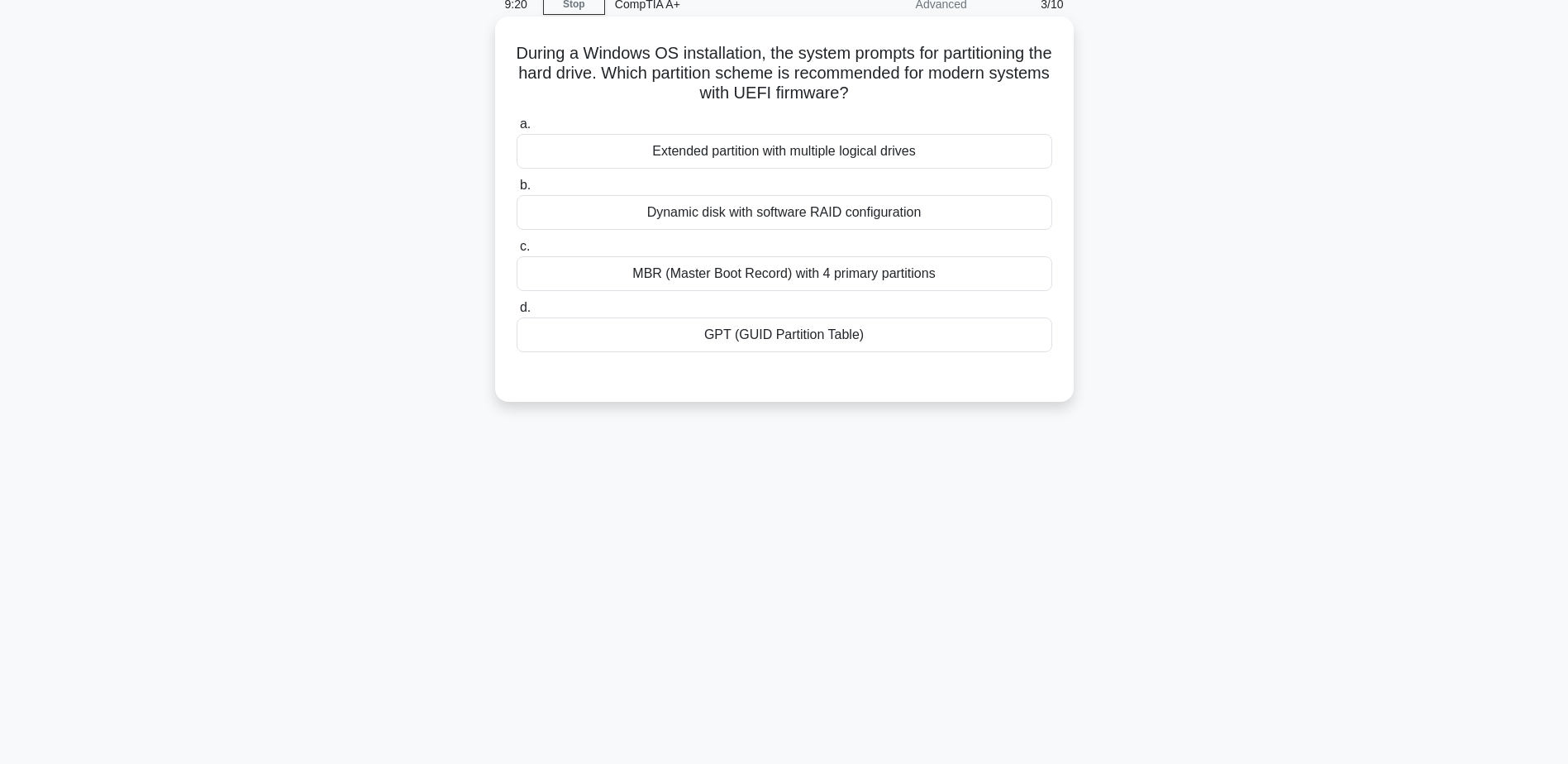
scroll to position [46, 0]
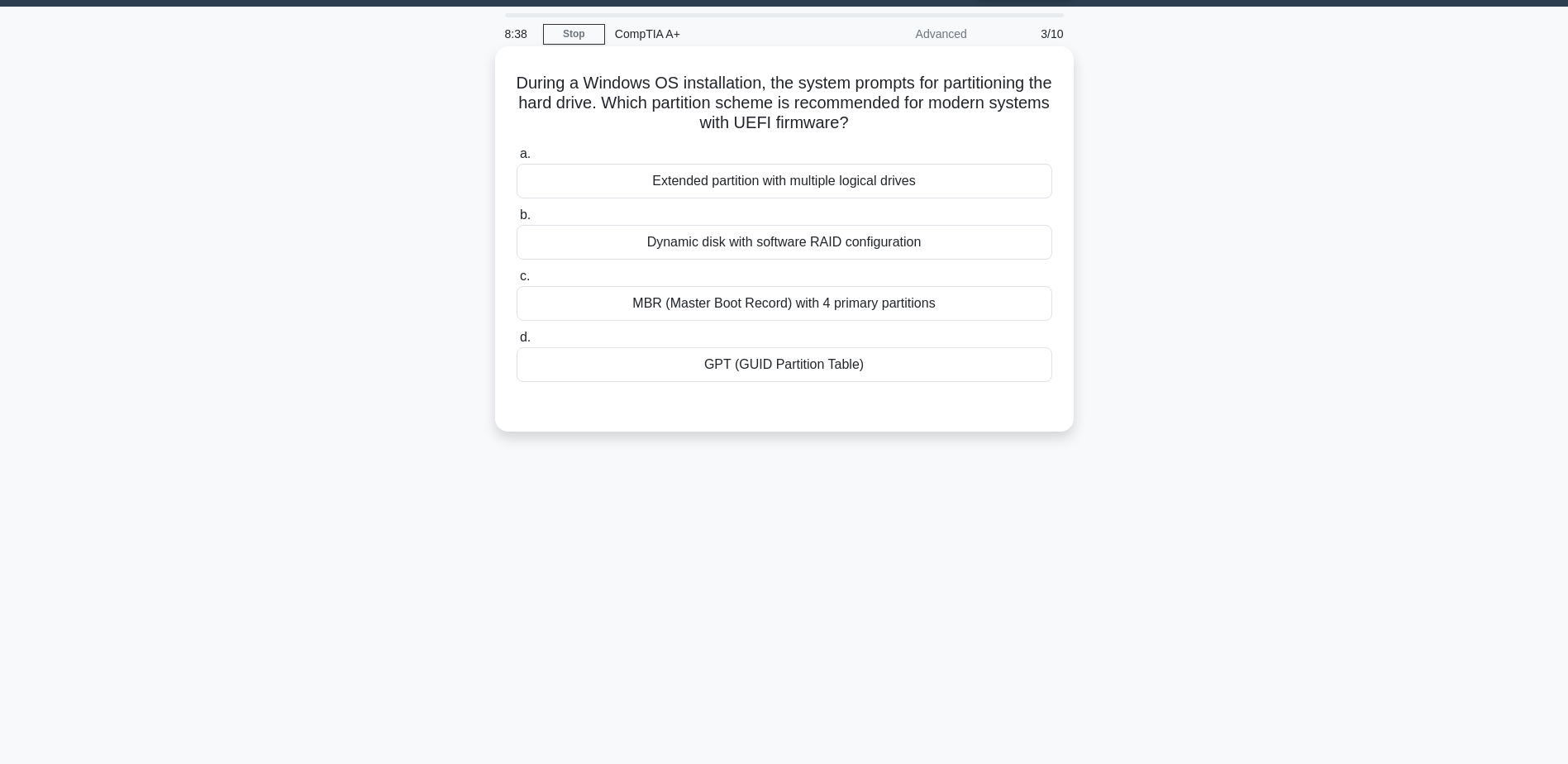
click at [800, 191] on div "Extended partition with multiple logical drives" at bounding box center [784, 180] width 536 height 35
click at [516, 160] on input "a. Extended partition with multiple logical drives" at bounding box center [516, 154] width 0 height 11
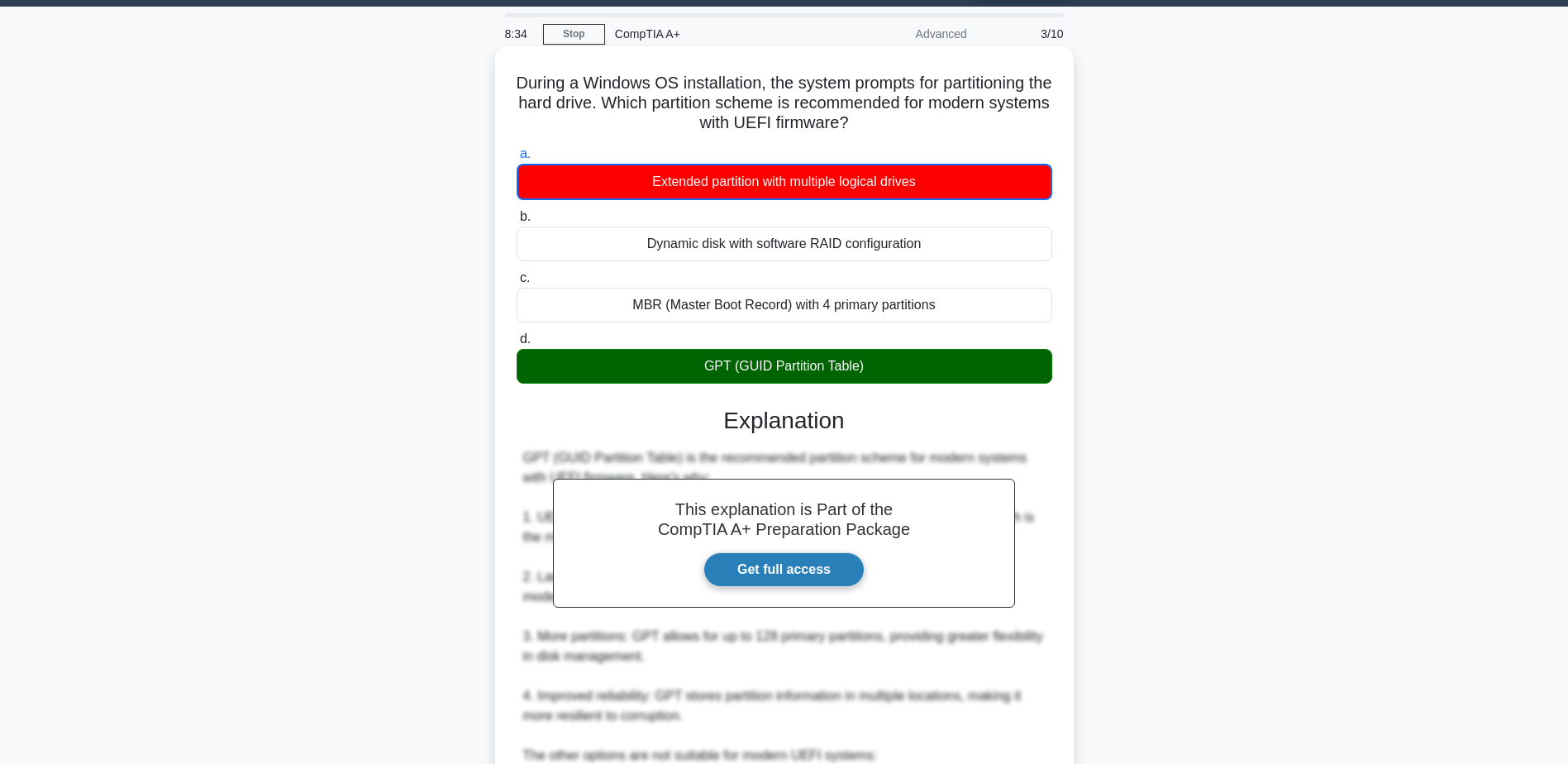
click at [824, 576] on link "Get full access" at bounding box center [784, 569] width 162 height 35
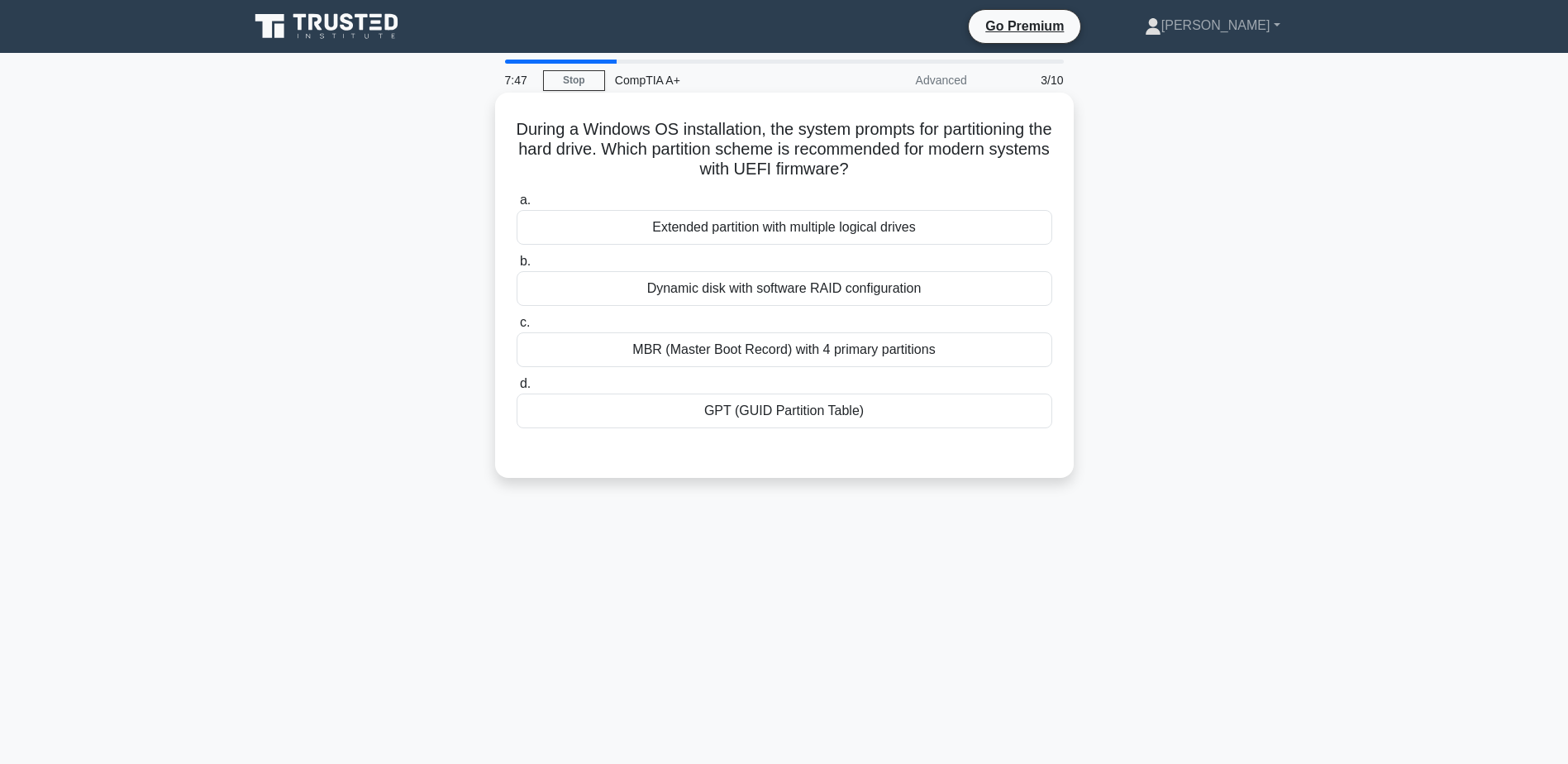
click at [728, 367] on div "MBR (Master Boot Record) with 4 primary partitions" at bounding box center [784, 349] width 536 height 35
click at [516, 328] on input "c. MBR (Master Boot Record) with 4 primary partitions" at bounding box center [516, 323] width 0 height 11
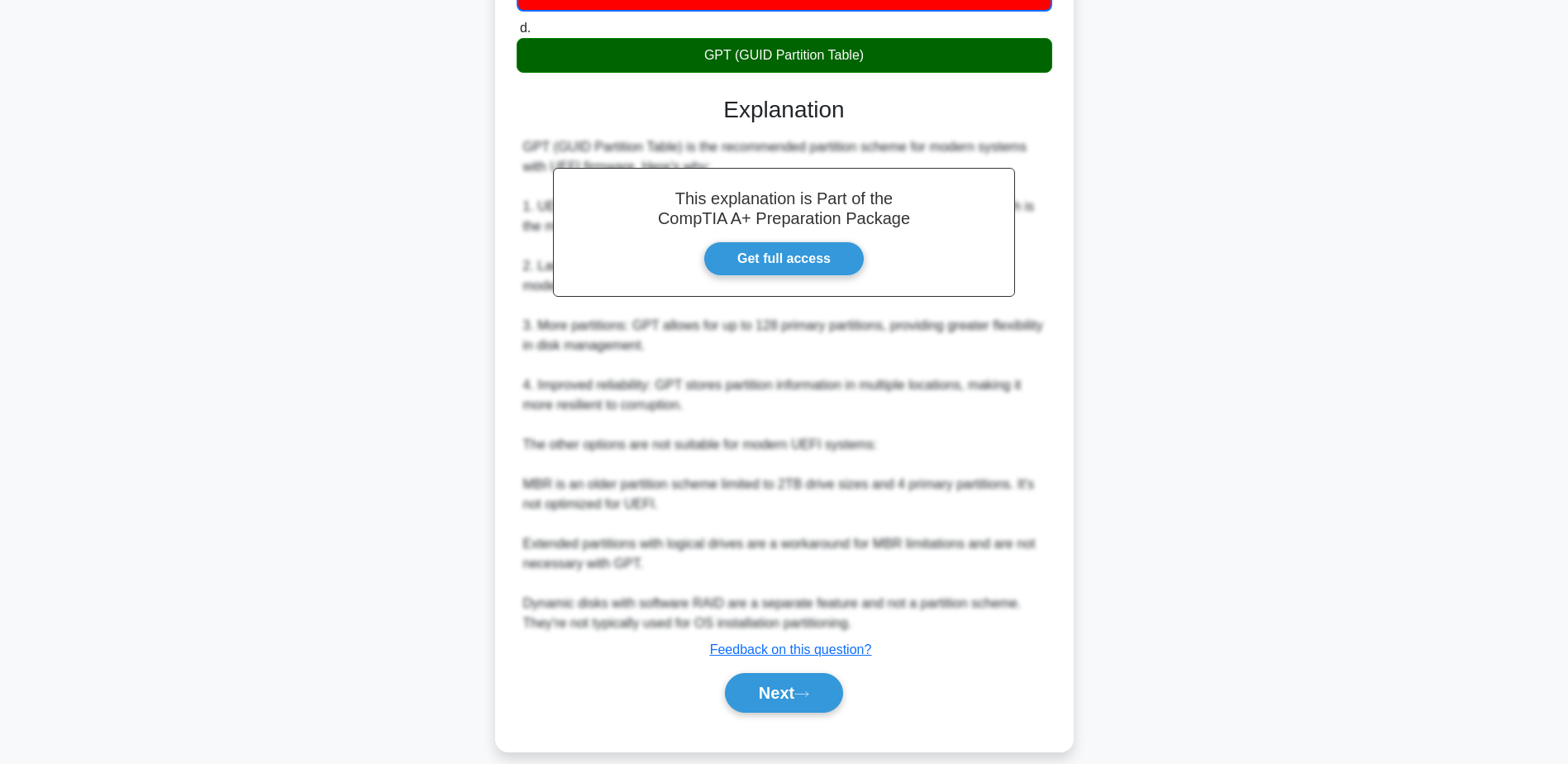
scroll to position [377, 0]
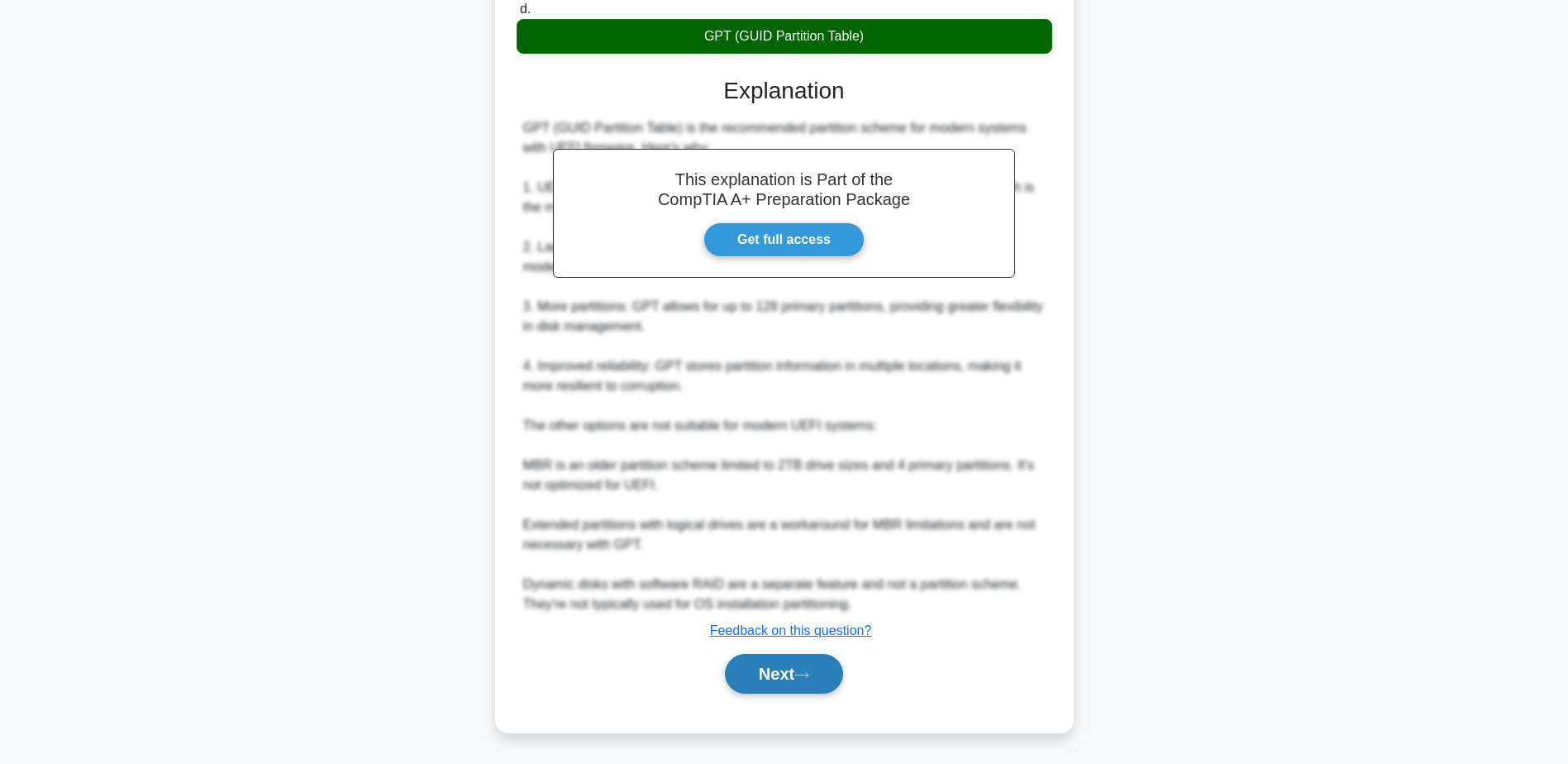
click at [791, 673] on button "Next" at bounding box center [784, 673] width 118 height 40
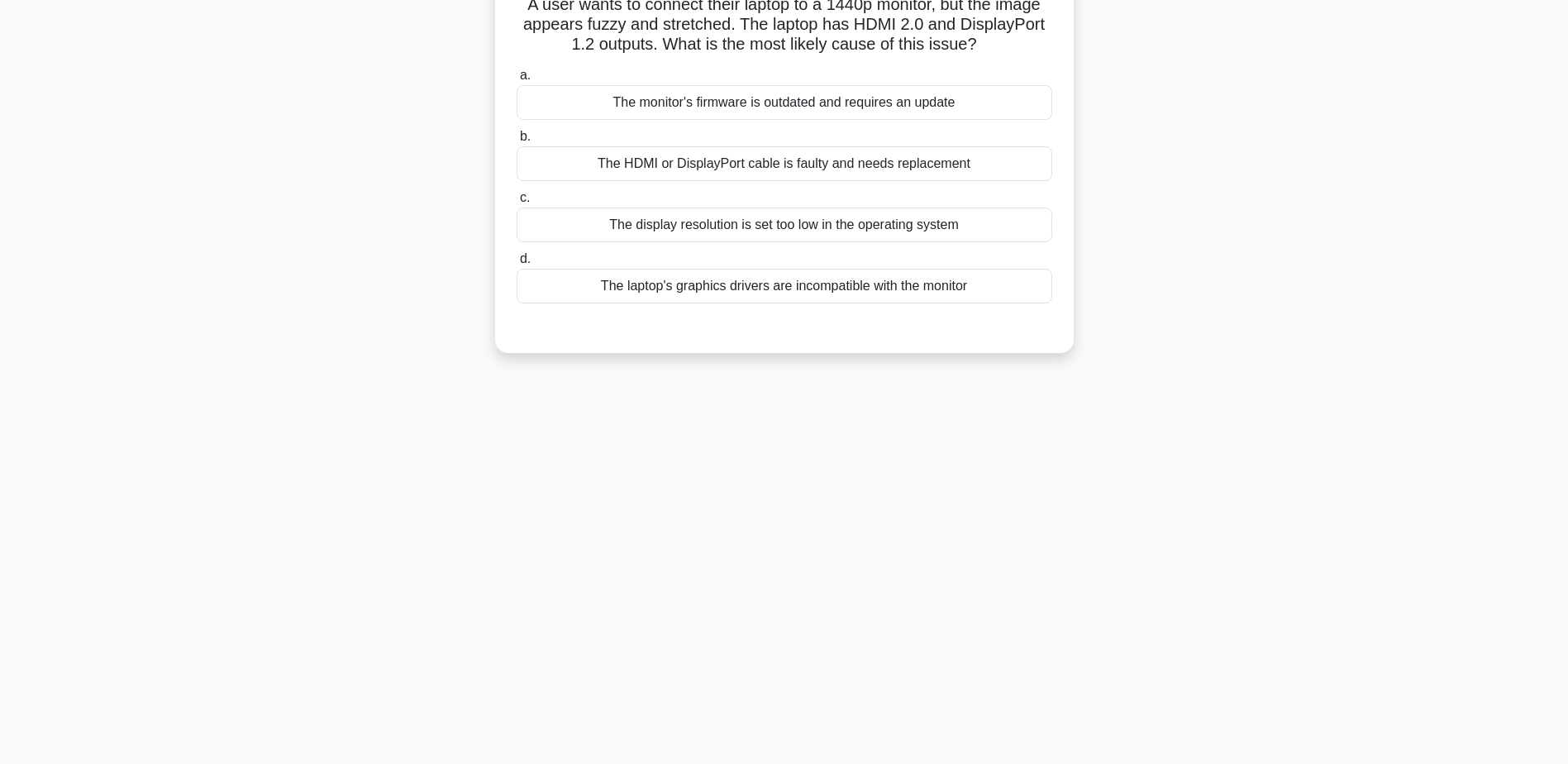
scroll to position [46, 0]
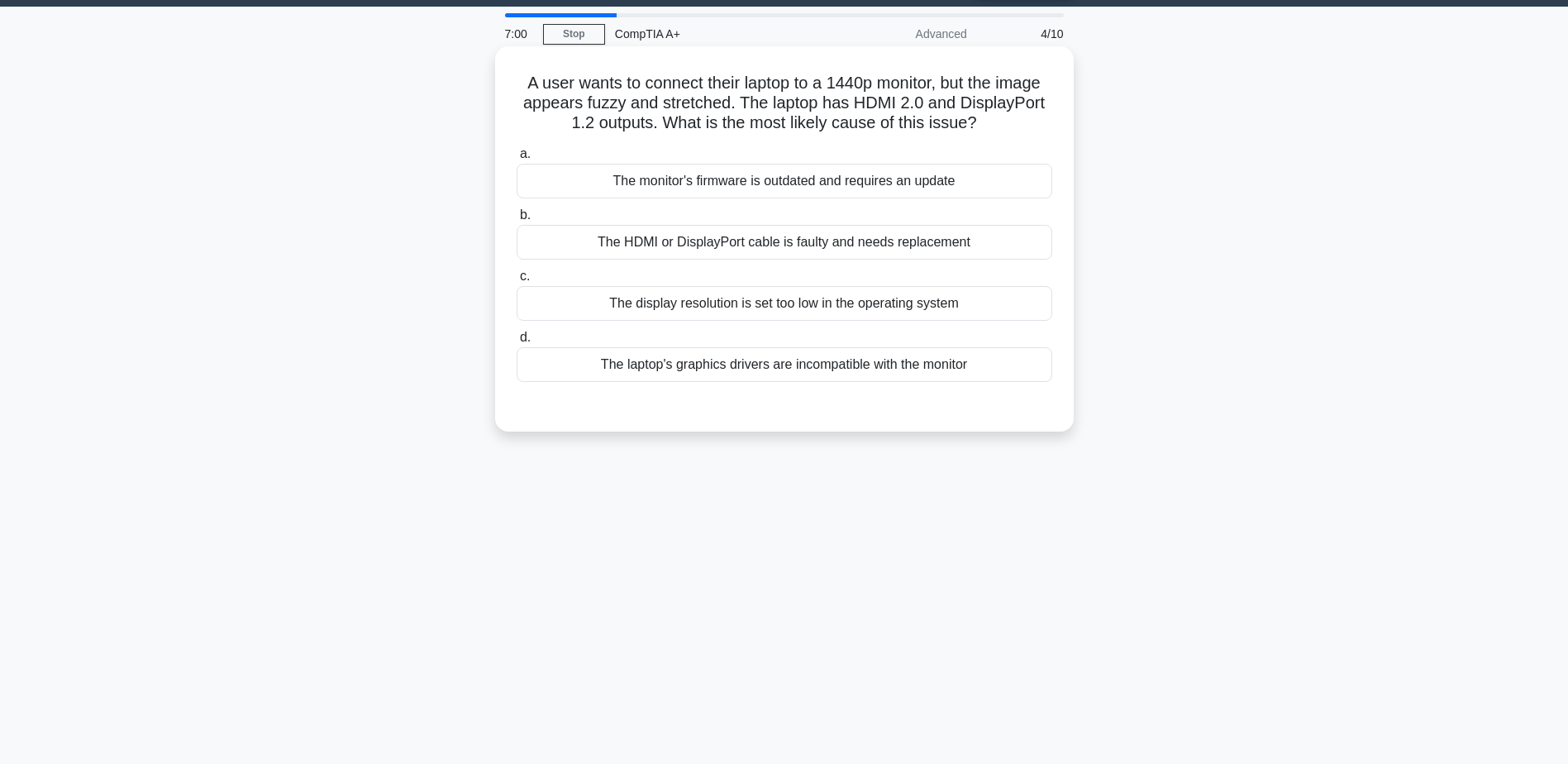
click at [921, 376] on div "The laptop's graphics drivers are incompatible with the monitor" at bounding box center [784, 364] width 536 height 35
click at [516, 343] on input "d. The laptop's graphics drivers are incompatible with the monitor" at bounding box center [516, 337] width 0 height 11
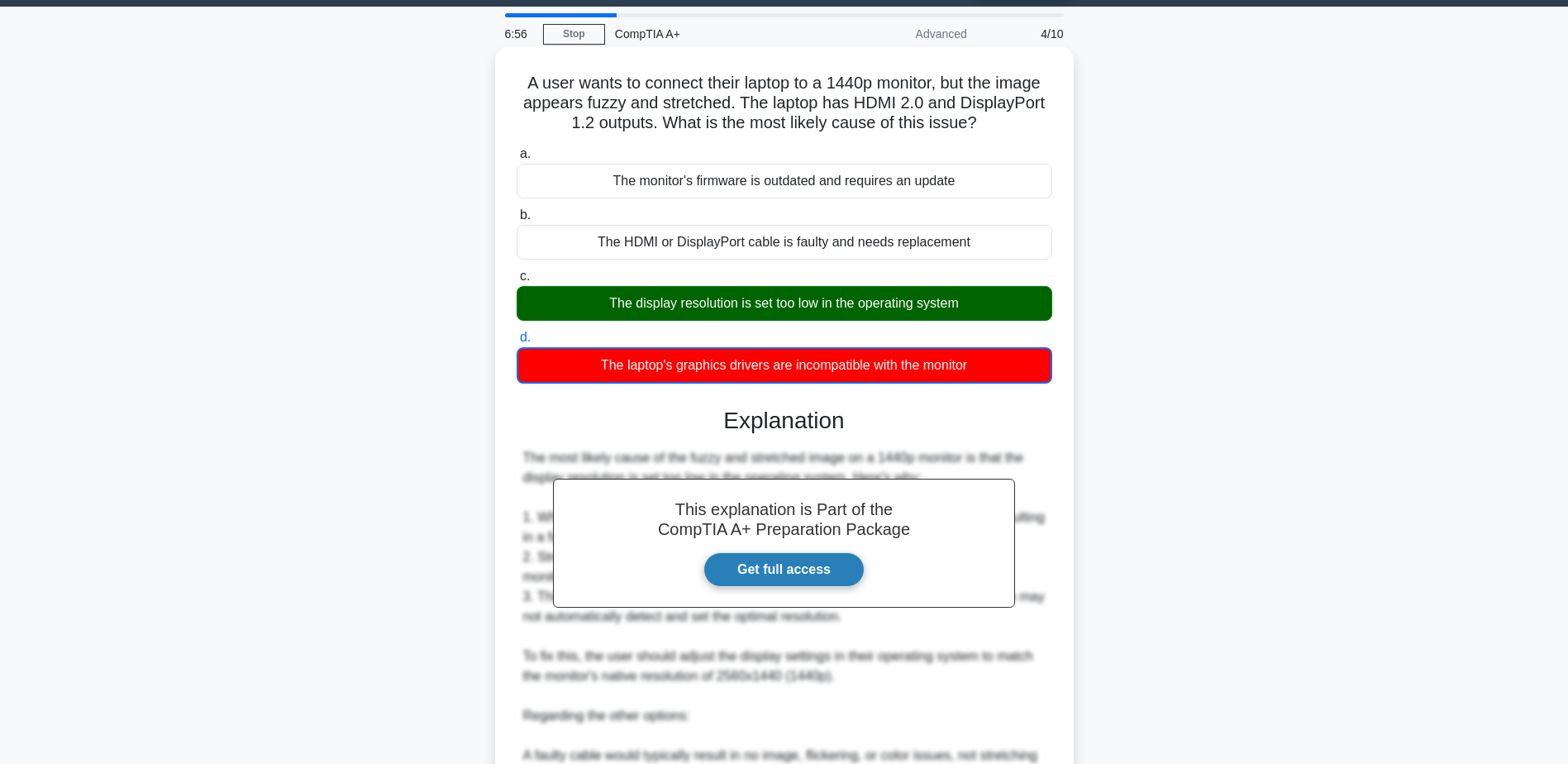
click at [815, 573] on link "Get full access" at bounding box center [784, 569] width 162 height 35
